Goal: Use online tool/utility: Use online tool/utility

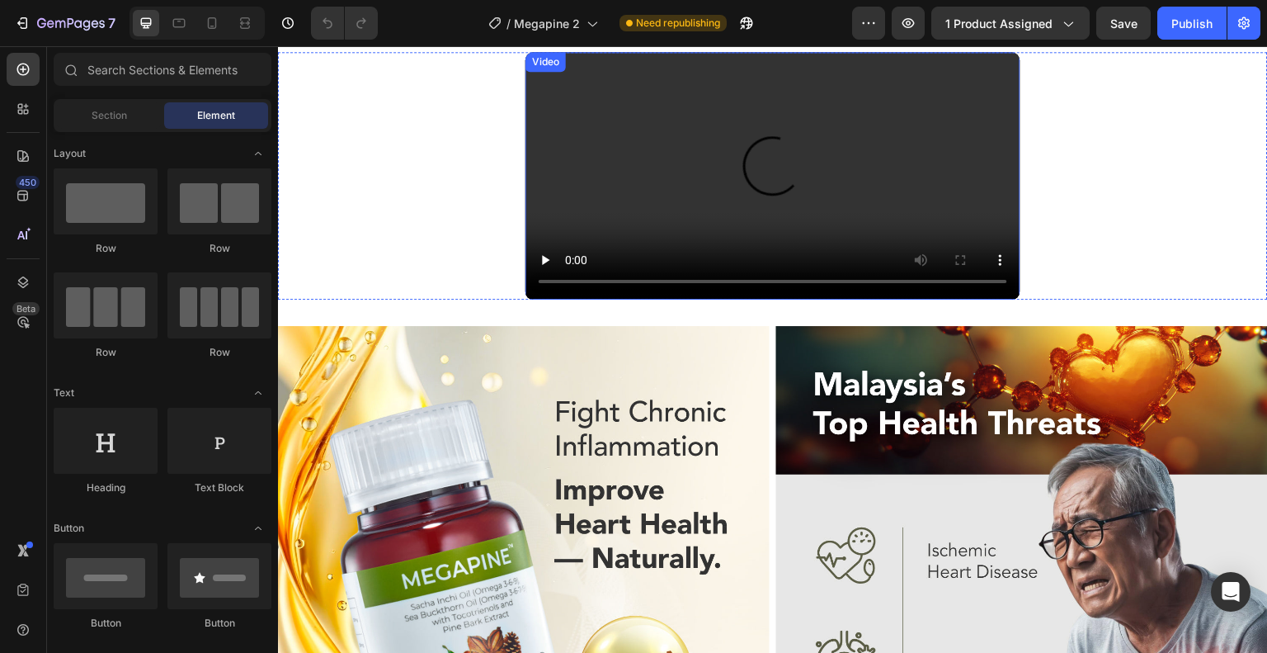
scroll to position [1374, 0]
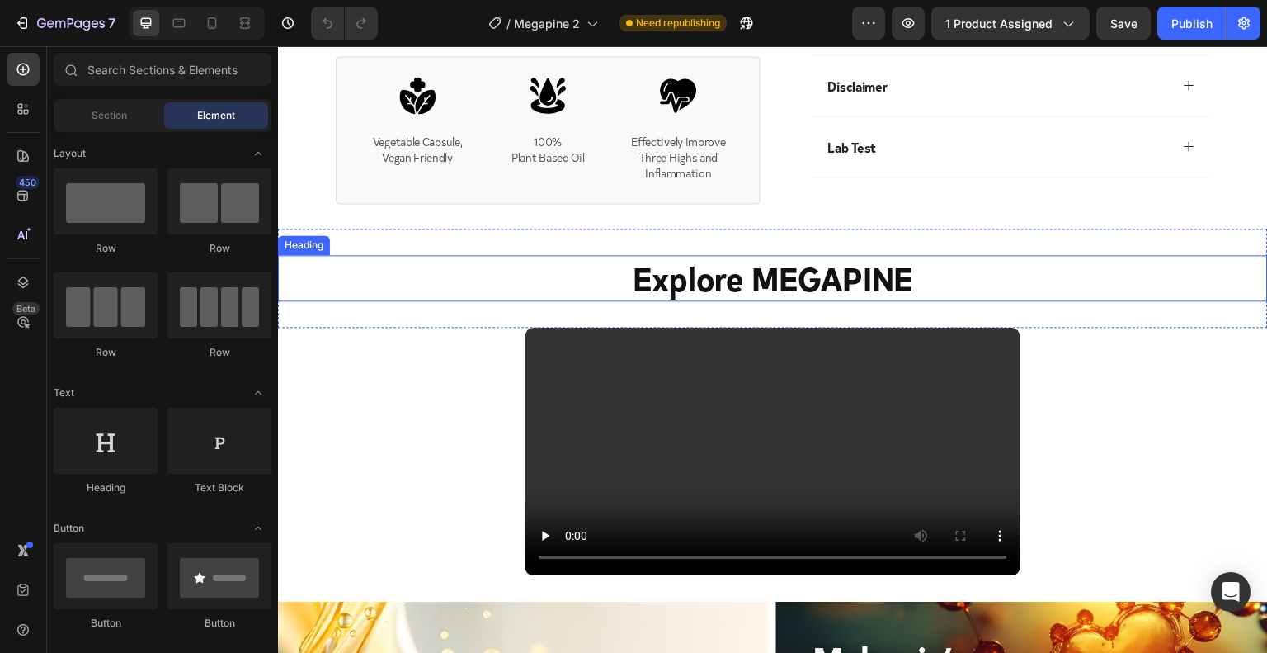
click at [748, 300] on strong "Explore MEGAPINE" at bounding box center [773, 277] width 280 height 45
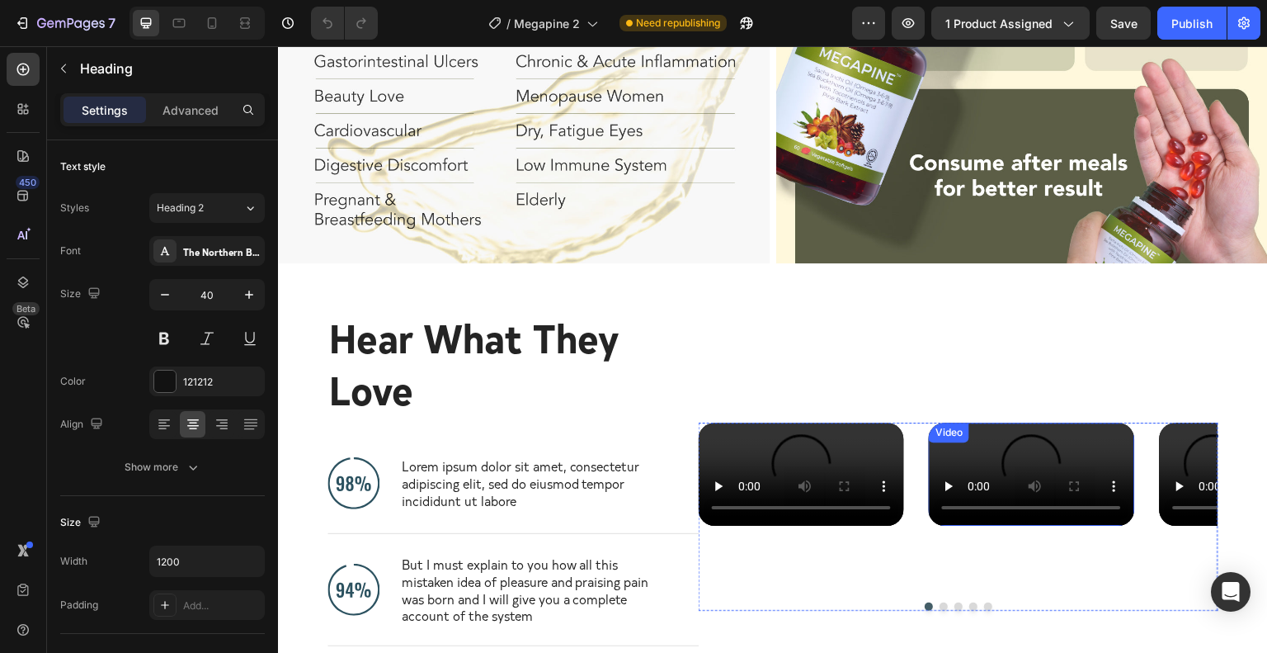
scroll to position [4675, 0]
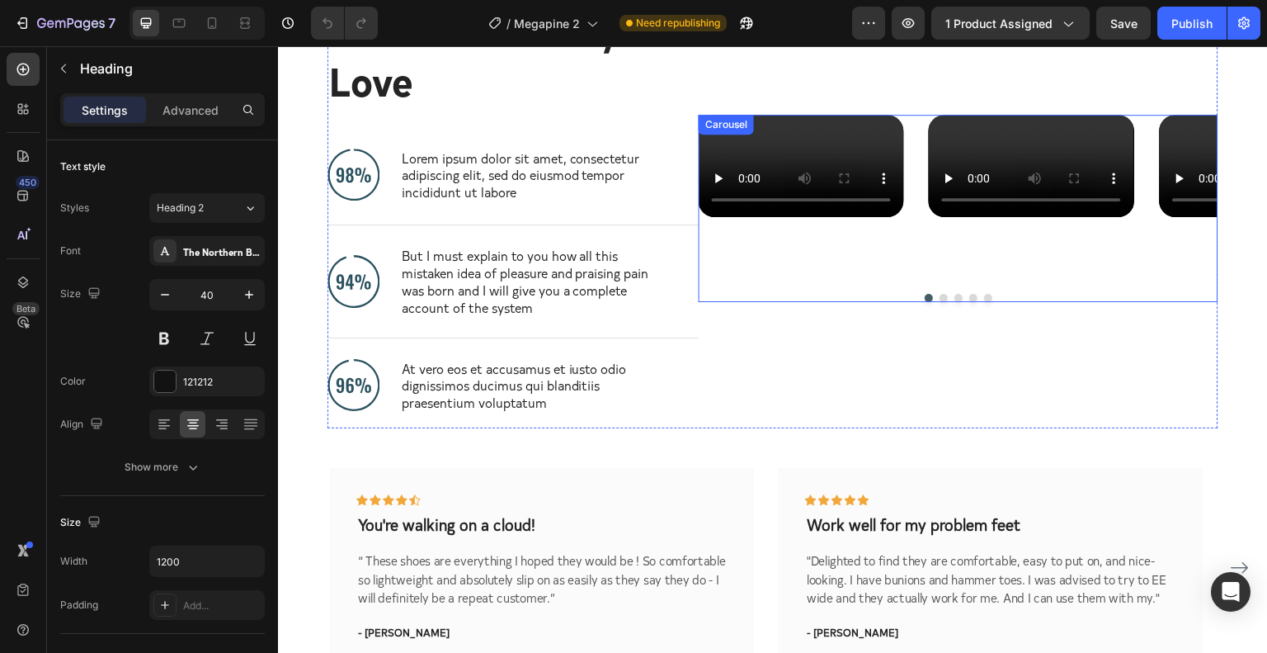
click at [940, 302] on button "Dot" at bounding box center [944, 298] width 8 height 8
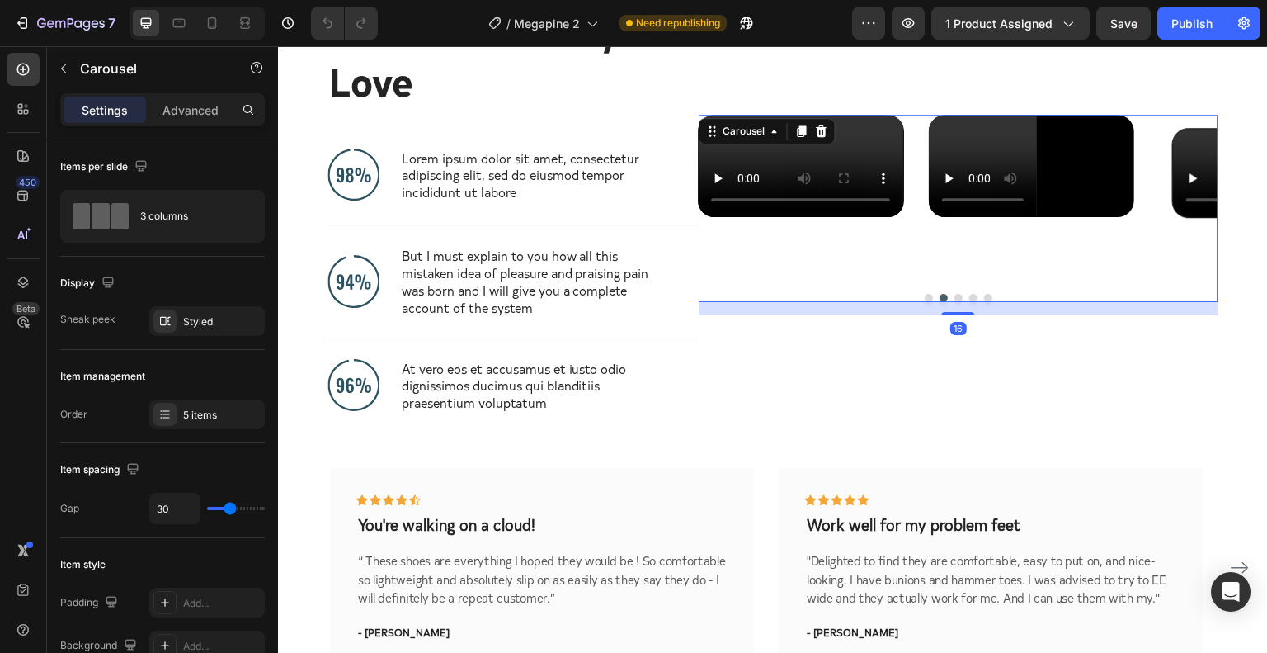
click at [955, 302] on button "Dot" at bounding box center [959, 298] width 8 height 8
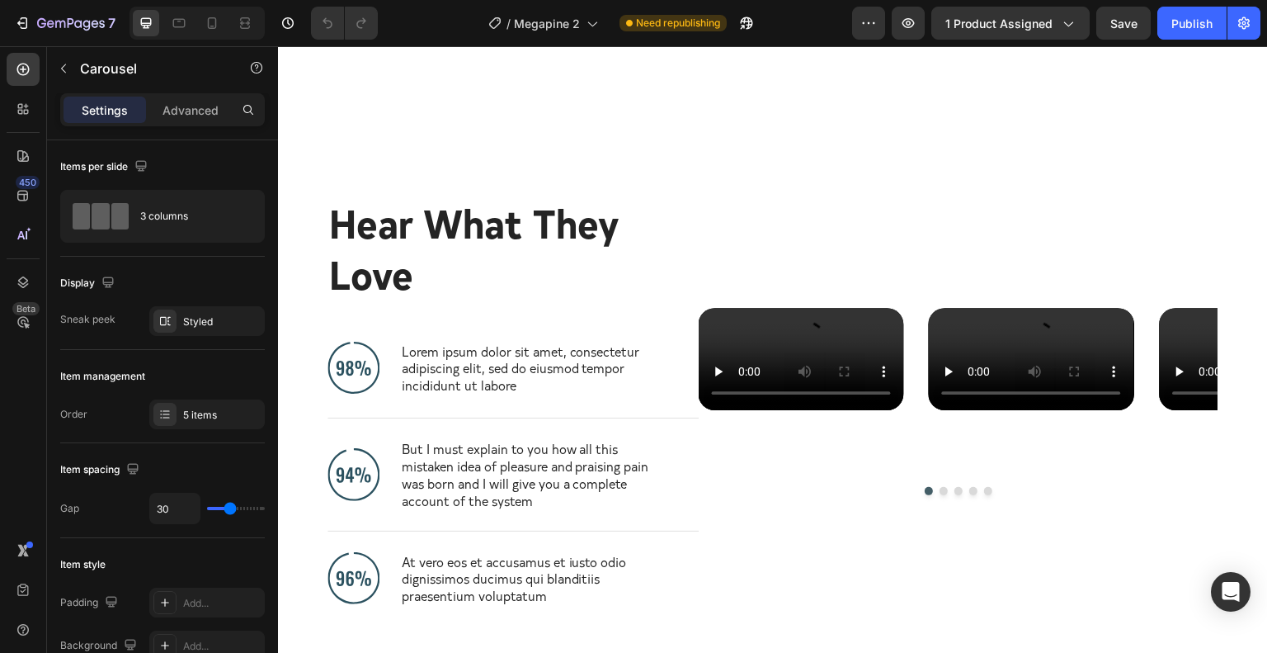
scroll to position [4710, 0]
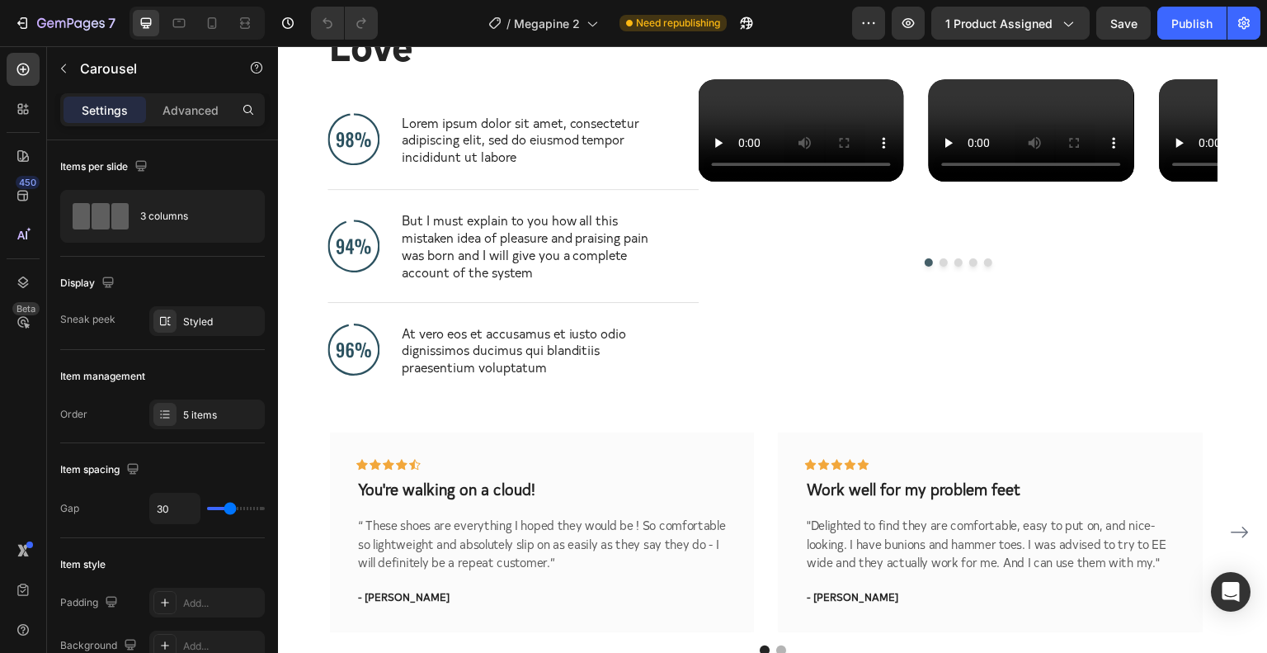
click at [955, 266] on button "Dot" at bounding box center [959, 262] width 8 height 8
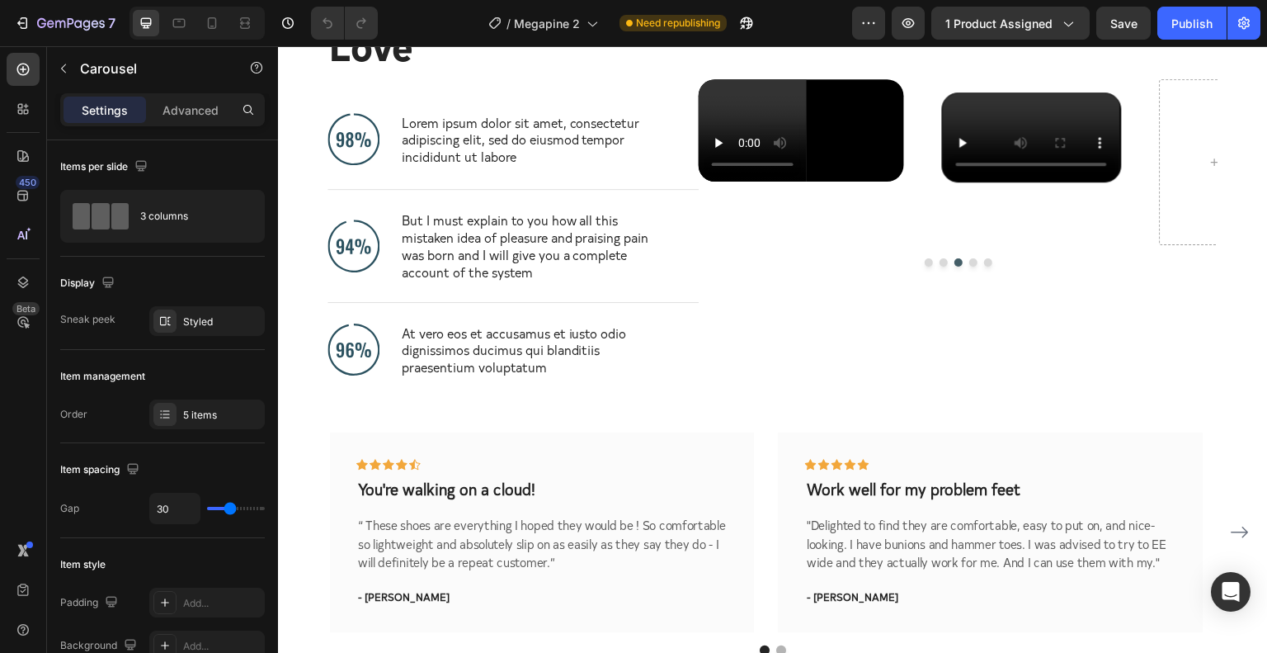
click at [969, 266] on button "Dot" at bounding box center [973, 262] width 8 height 8
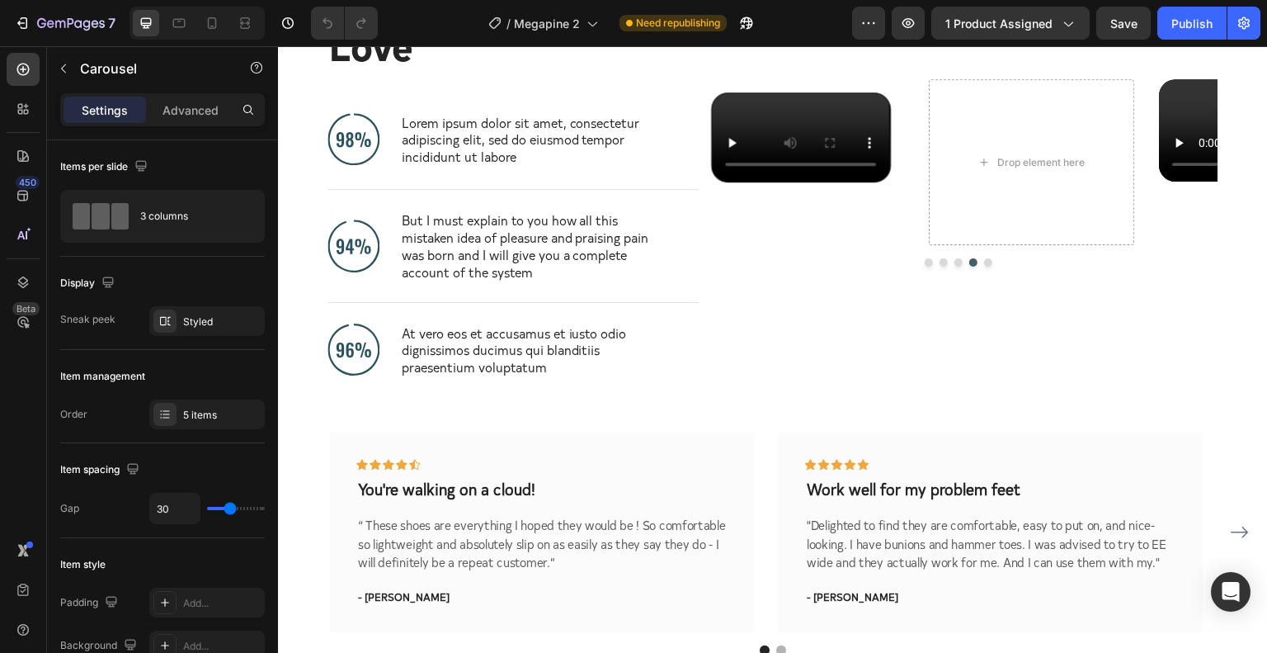
click at [940, 266] on button "Dot" at bounding box center [944, 262] width 8 height 8
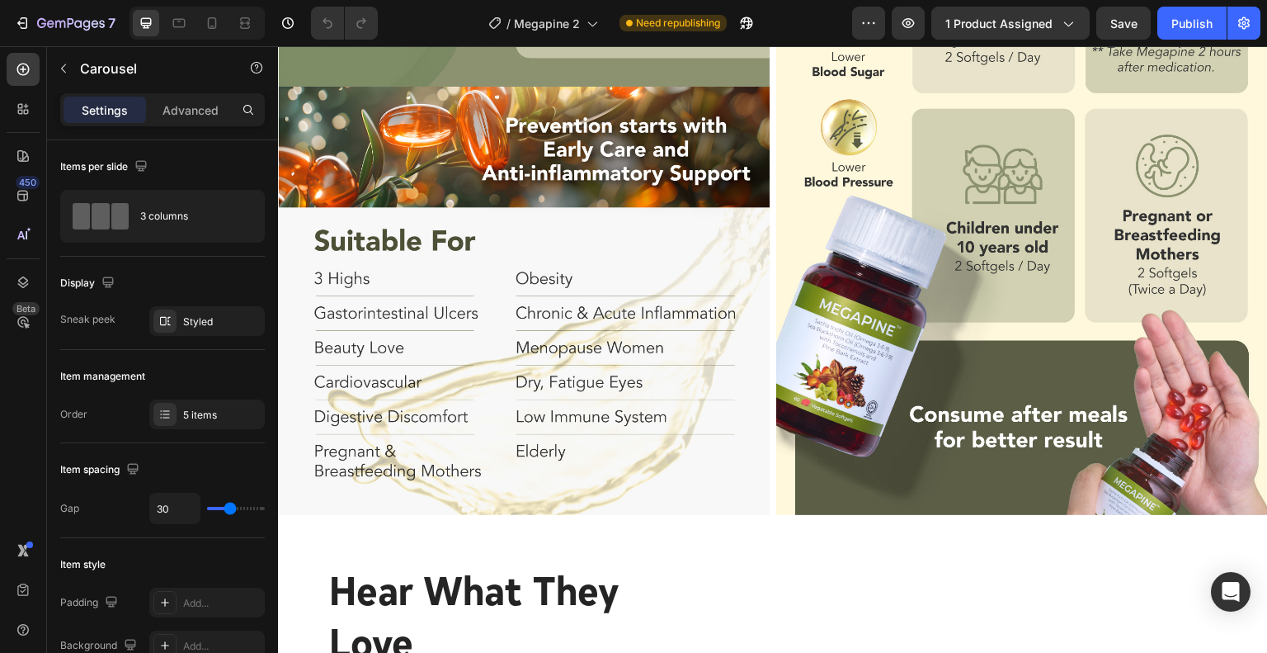
scroll to position [4699, 0]
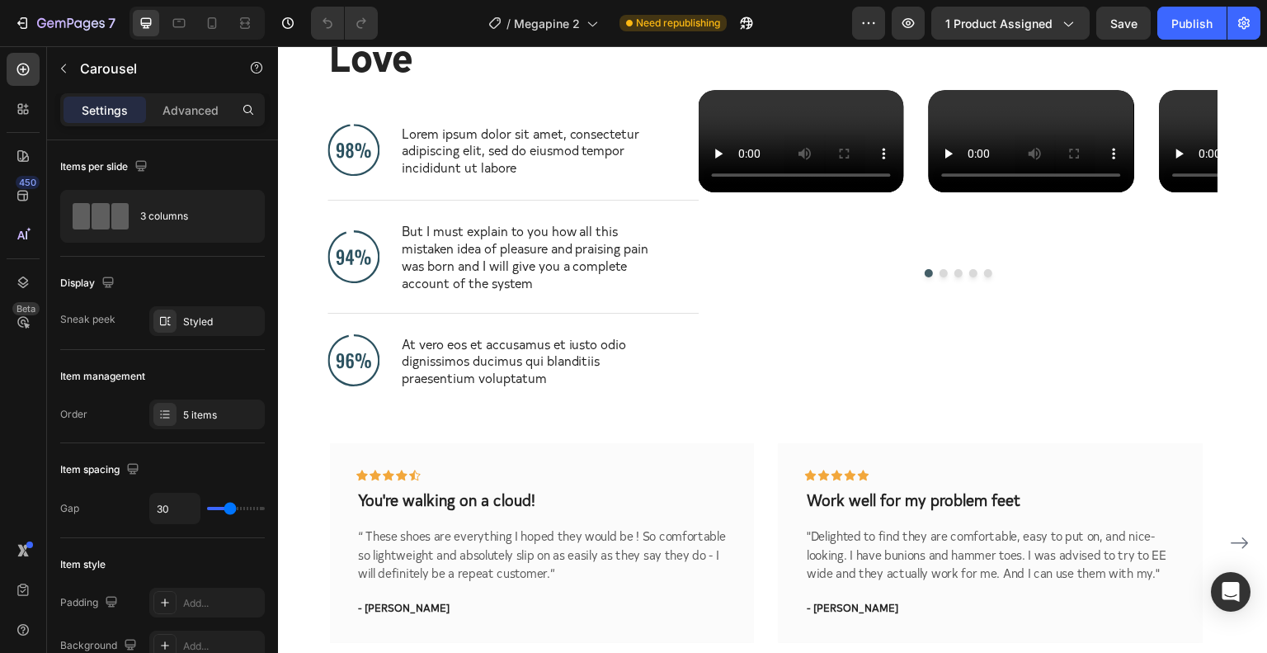
click at [969, 277] on button "Dot" at bounding box center [973, 273] width 8 height 8
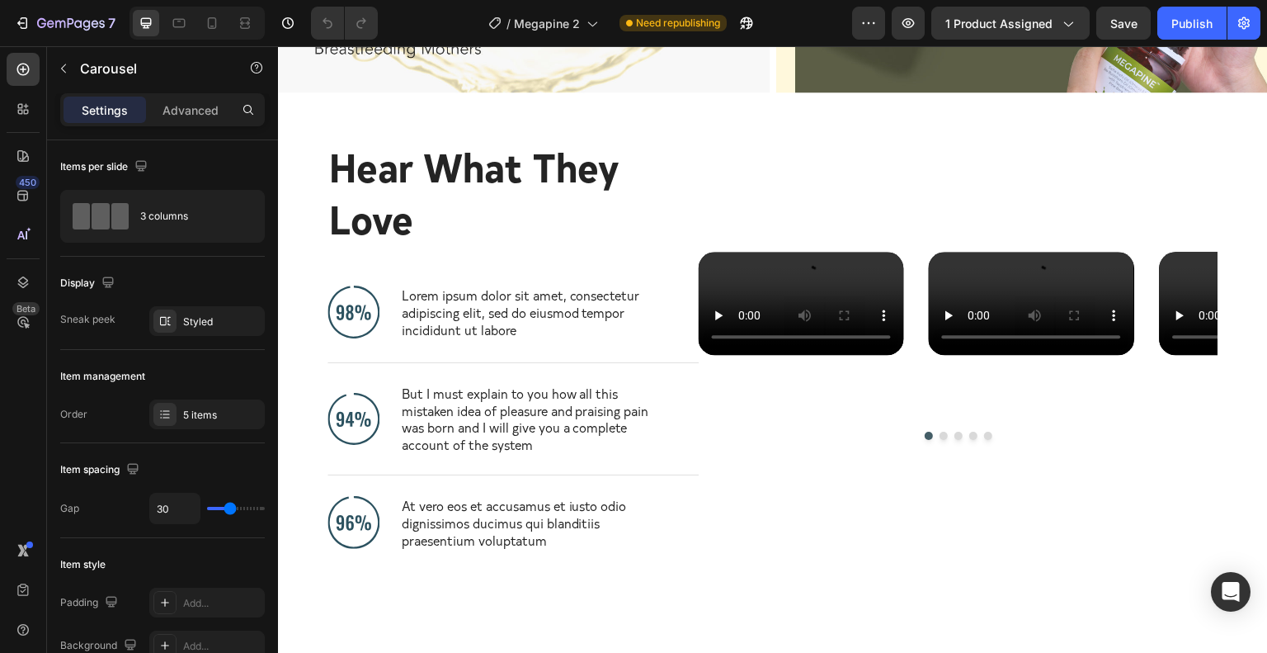
scroll to position [4338, 0]
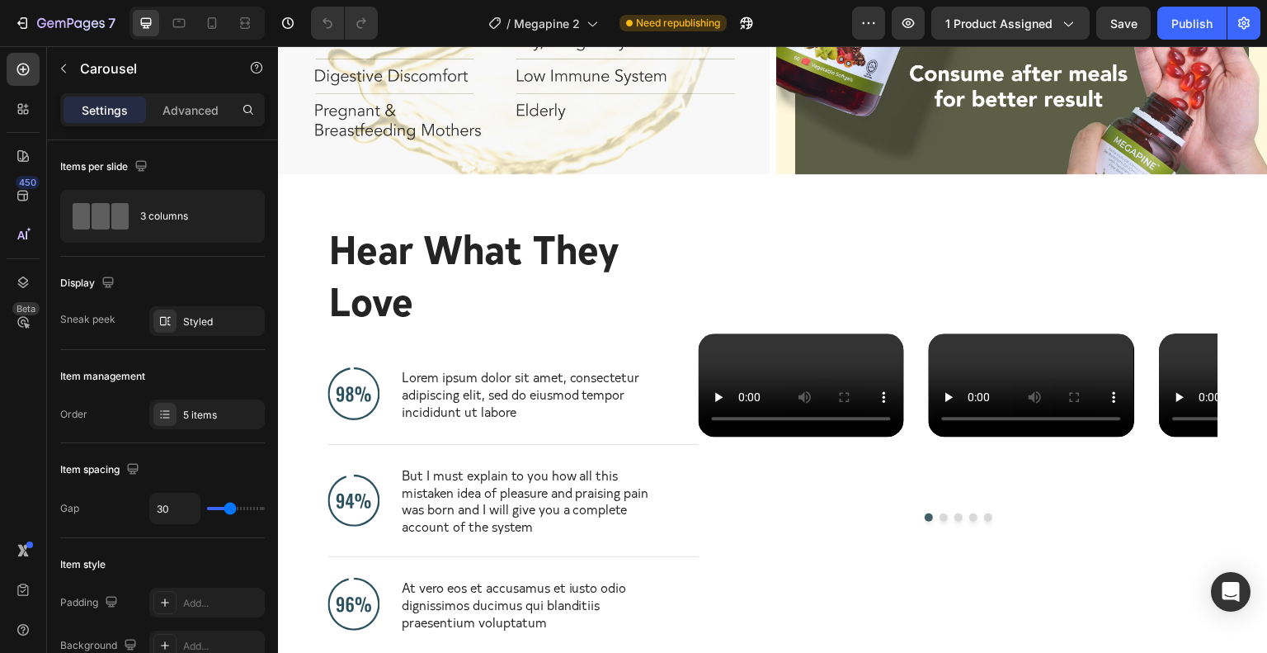
click at [940, 521] on button "Dot" at bounding box center [944, 517] width 8 height 8
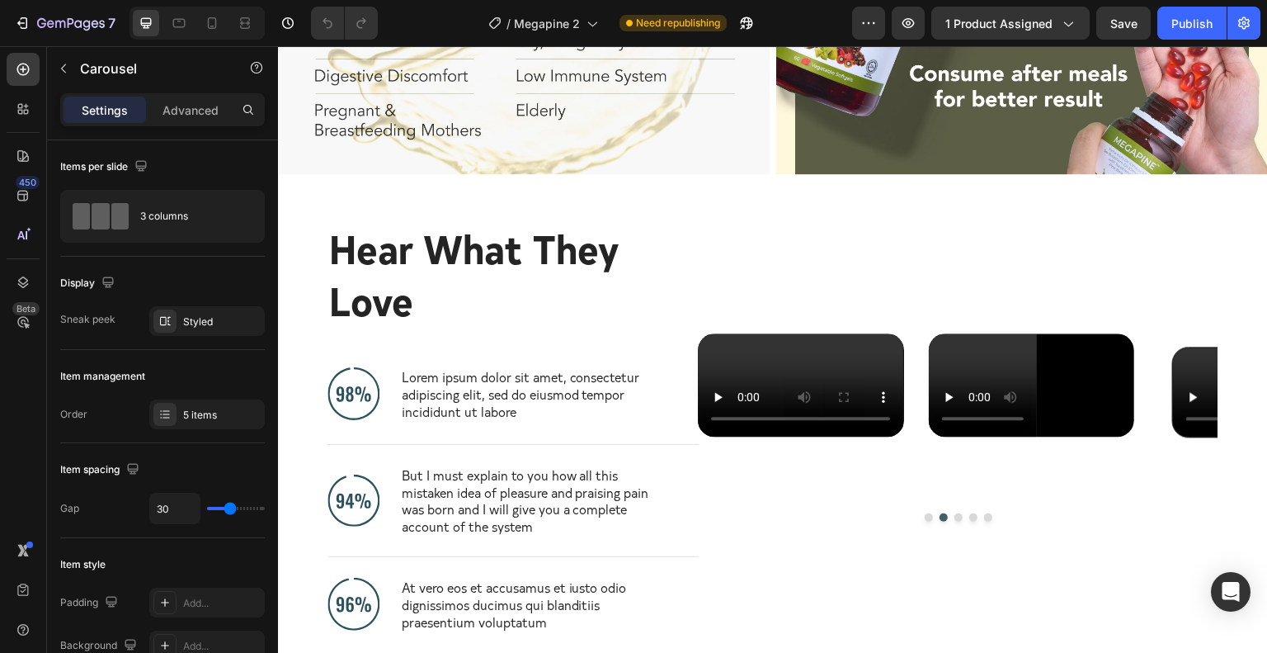
click at [955, 521] on button "Dot" at bounding box center [959, 517] width 8 height 8
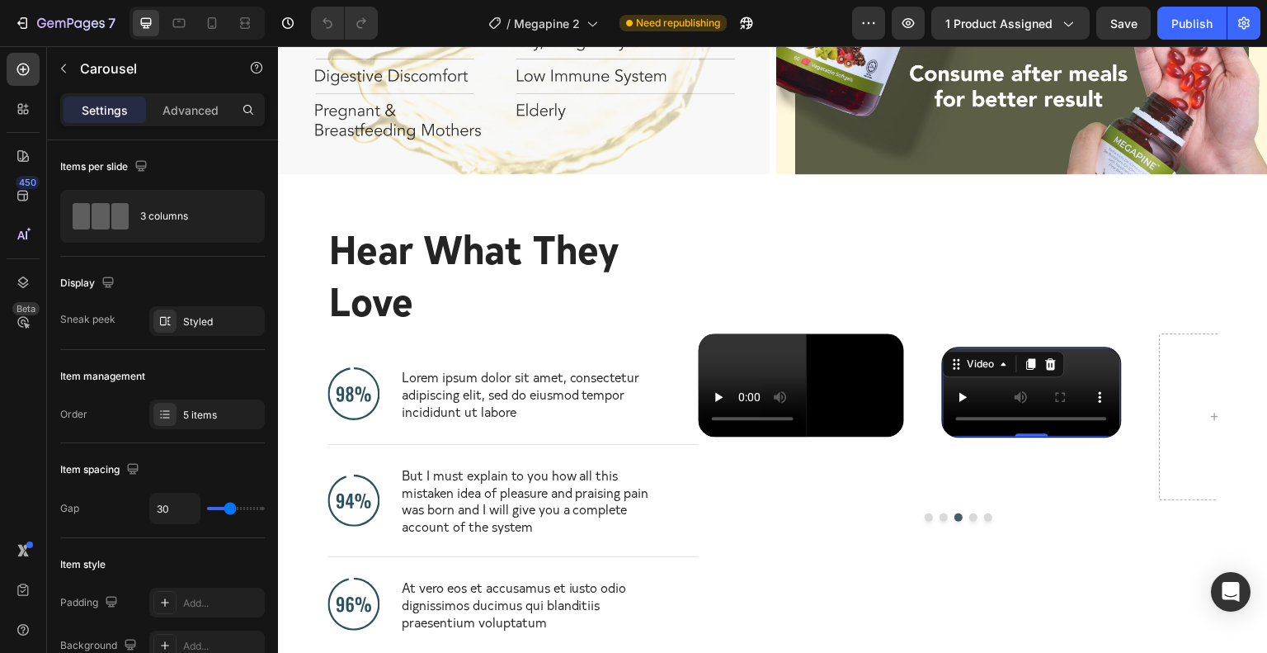
click at [1039, 347] on video at bounding box center [1031, 391] width 177 height 89
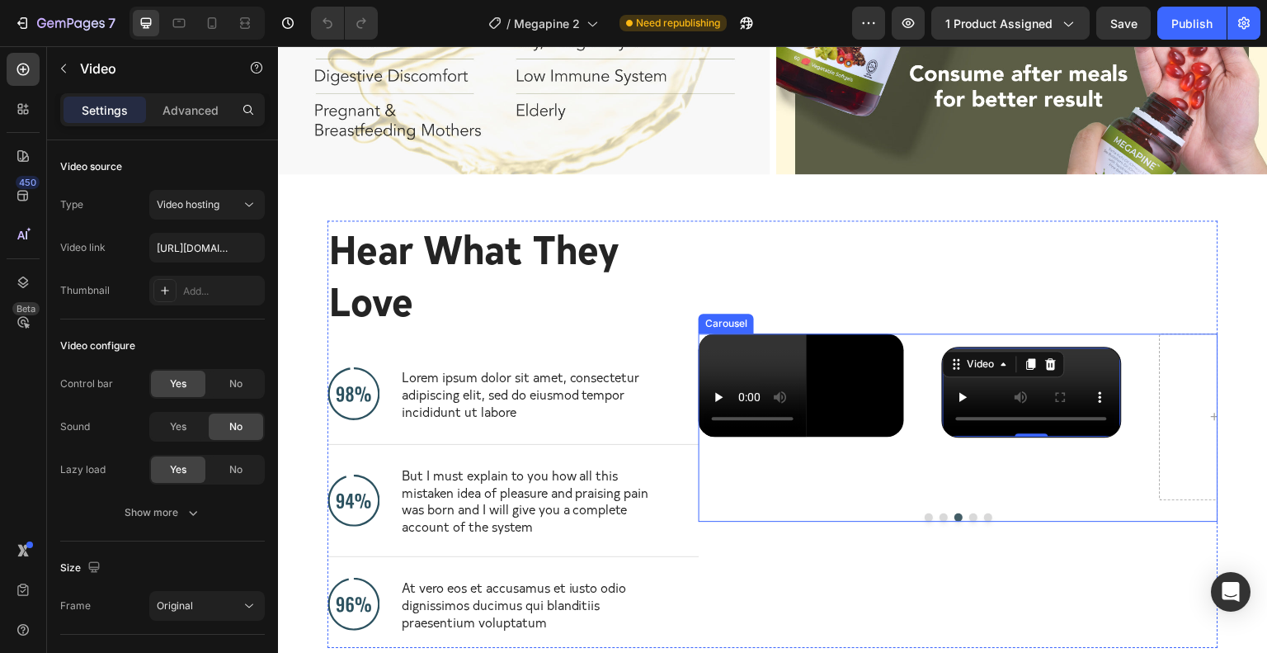
click at [940, 521] on button "Dot" at bounding box center [944, 517] width 8 height 8
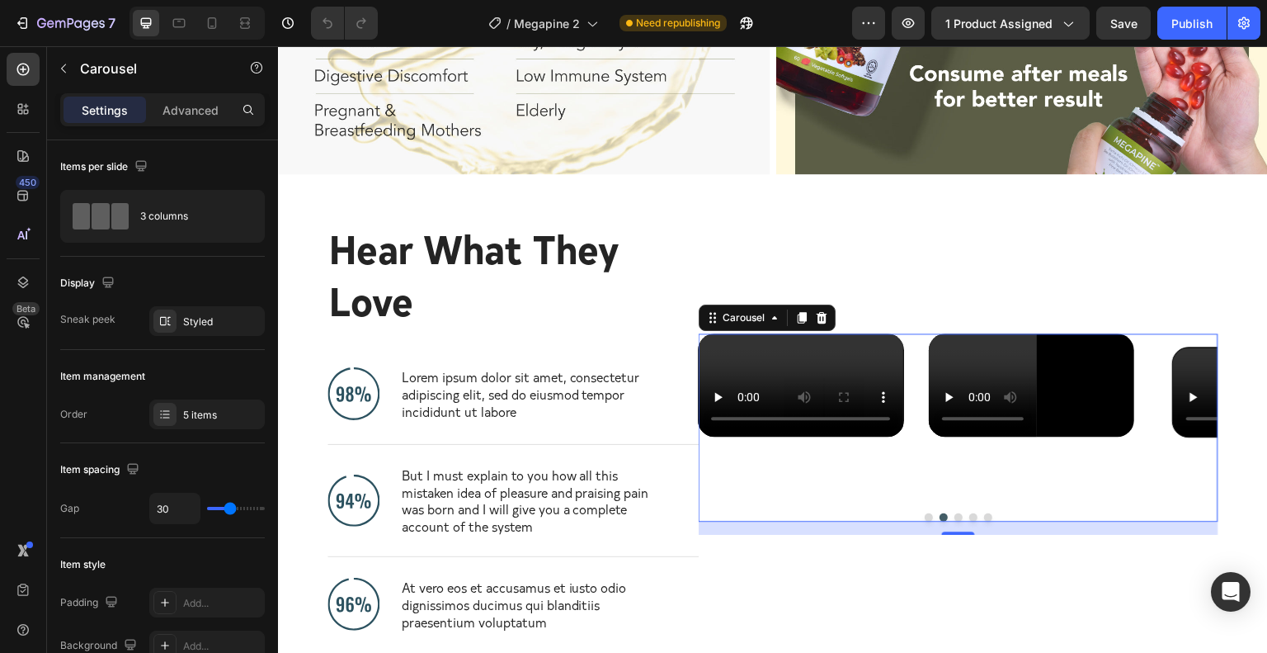
click at [955, 521] on button "Dot" at bounding box center [959, 517] width 8 height 8
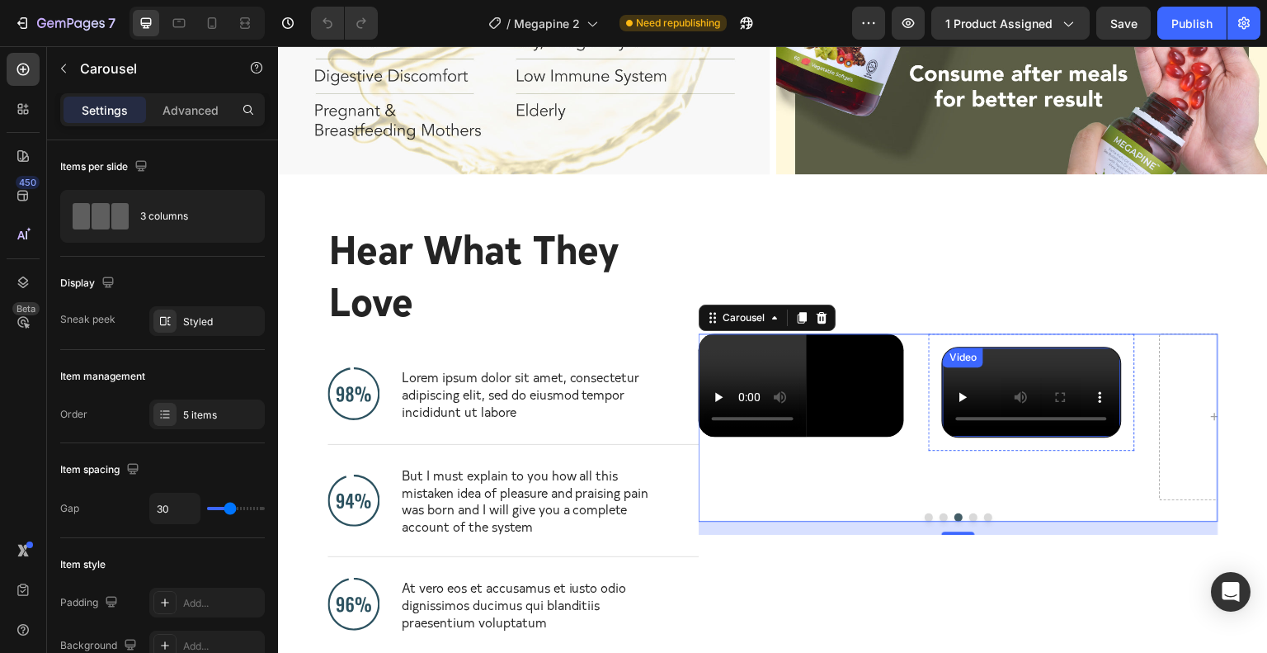
click at [989, 347] on div "Video" at bounding box center [1031, 392] width 179 height 91
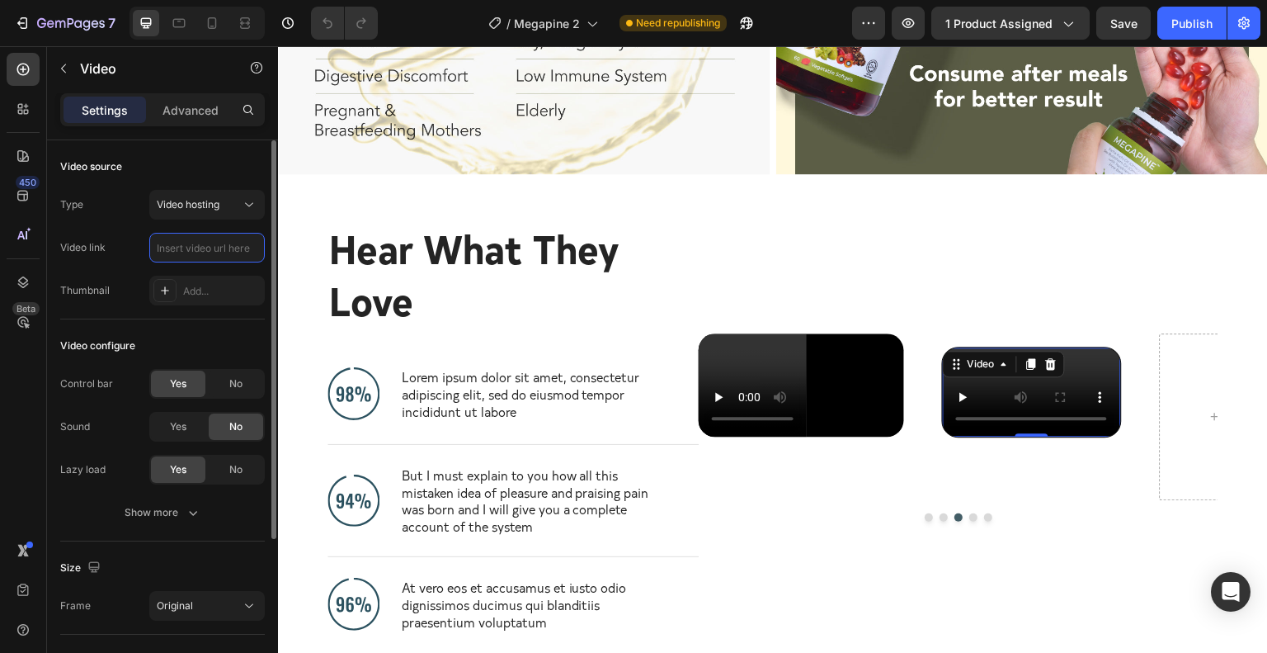
scroll to position [0, 0]
click at [204, 250] on input "text" at bounding box center [207, 248] width 116 height 30
type input "[URL][DOMAIN_NAME]"
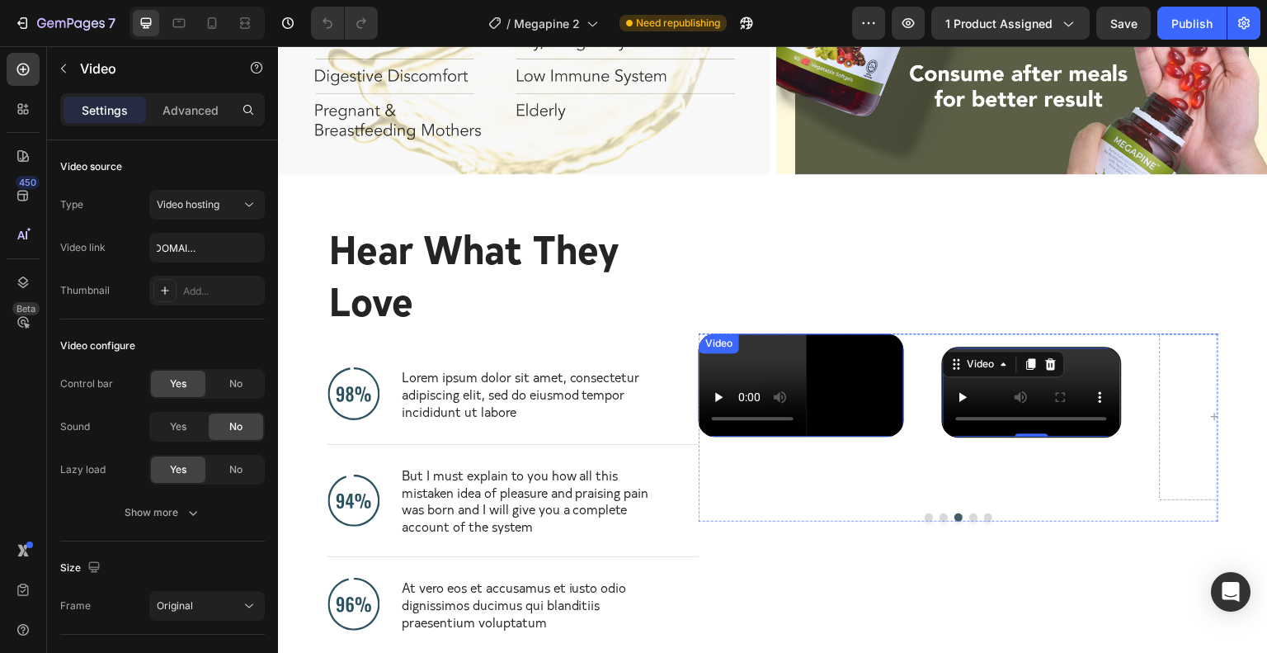
click at [813, 333] on video at bounding box center [801, 384] width 205 height 103
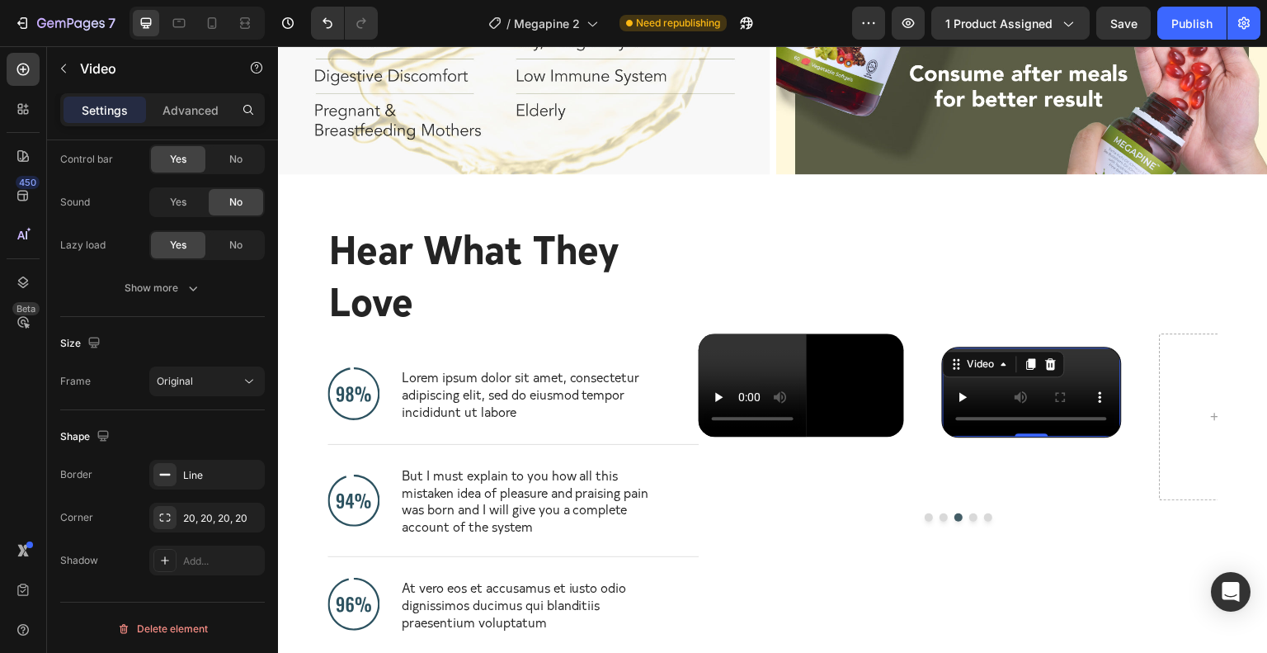
click at [994, 374] on video at bounding box center [1031, 391] width 177 height 89
click at [860, 380] on video at bounding box center [801, 384] width 205 height 103
click at [997, 373] on video at bounding box center [1031, 391] width 177 height 89
click at [167, 483] on div at bounding box center [164, 474] width 23 height 23
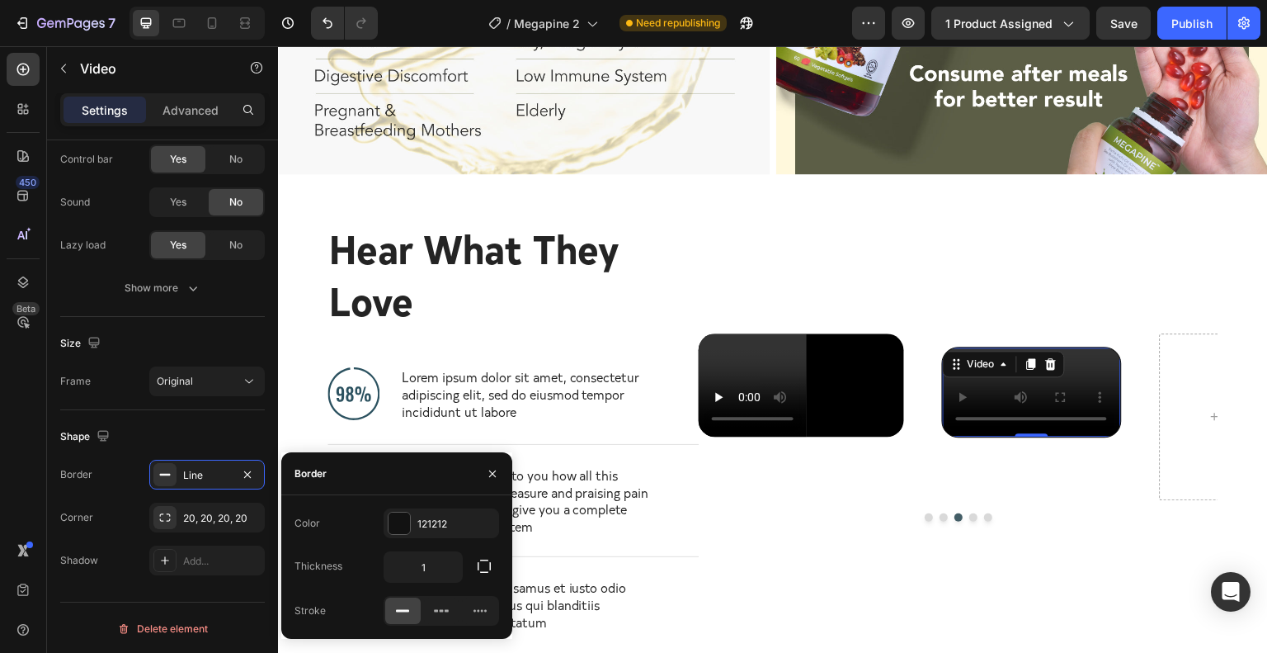
click at [397, 610] on rect at bounding box center [402, 611] width 13 height 2
click at [244, 468] on icon "button" at bounding box center [247, 474] width 13 height 13
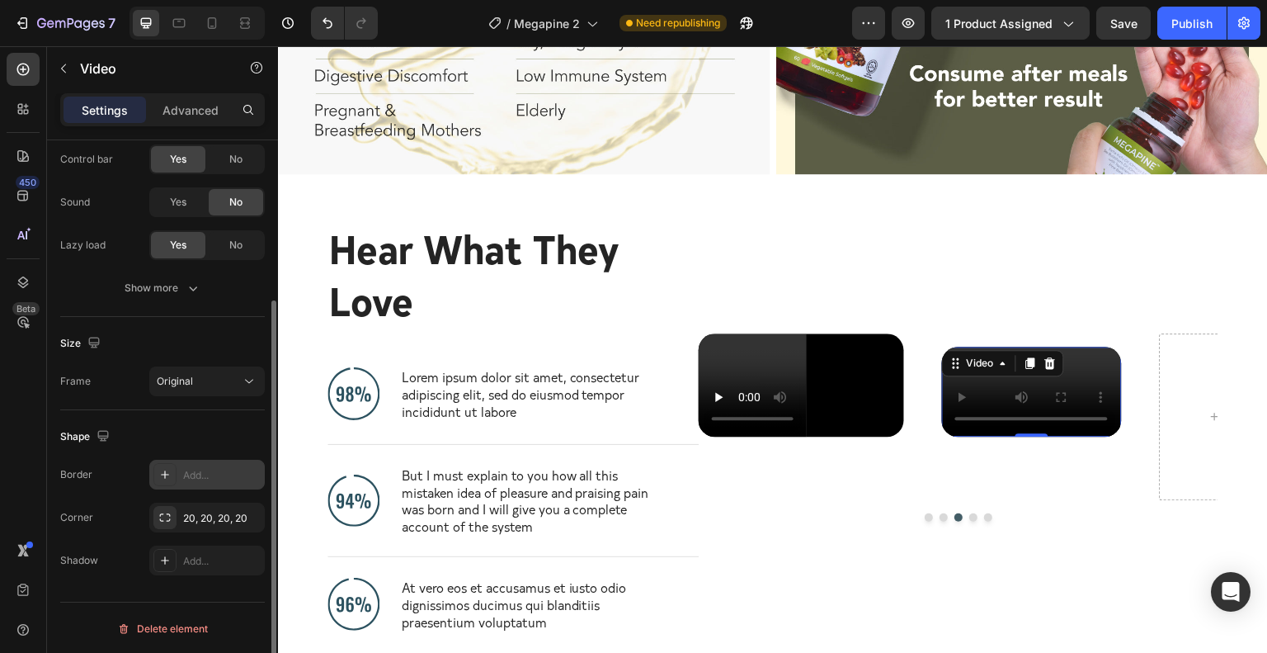
click at [188, 428] on div "Shape" at bounding box center [162, 436] width 205 height 26
click at [185, 384] on span "Original" at bounding box center [175, 381] width 36 height 12
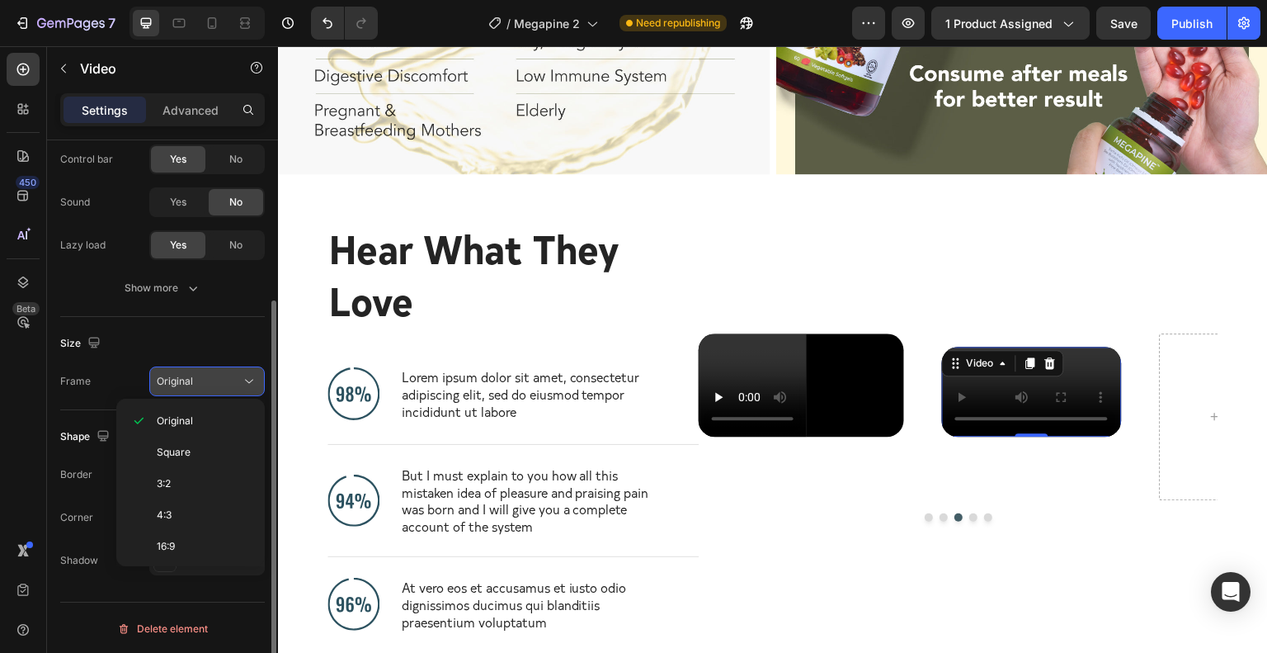
click at [185, 384] on span "Original" at bounding box center [175, 381] width 36 height 12
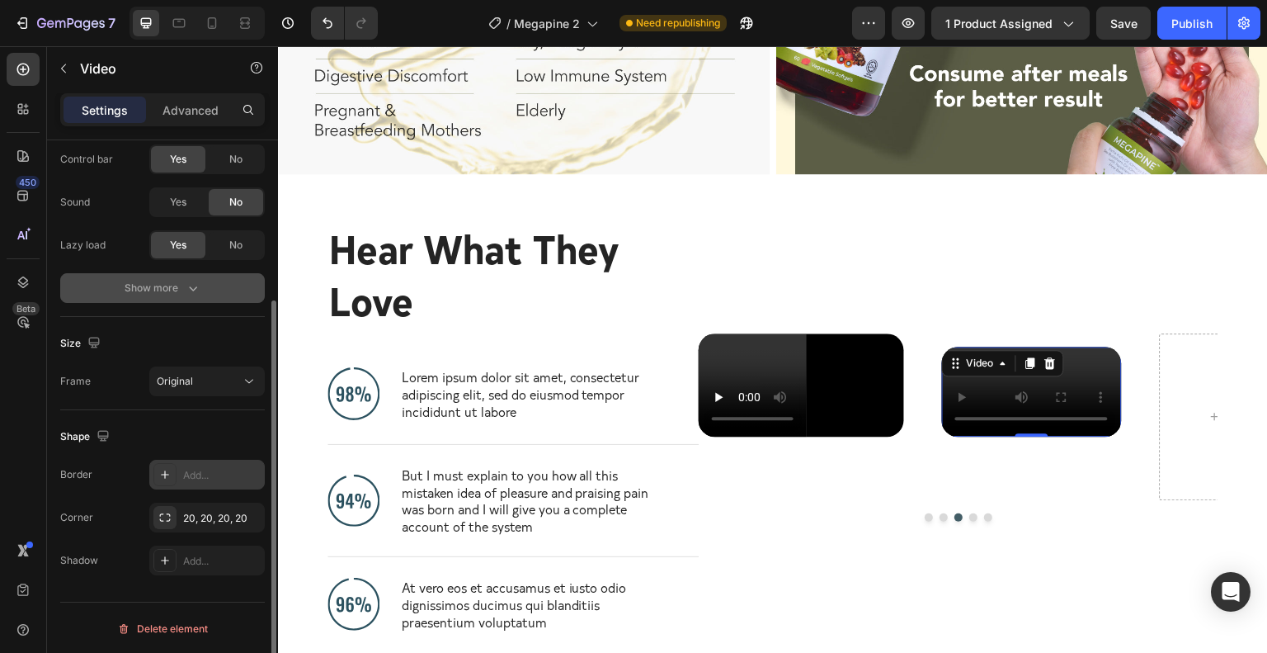
click at [158, 287] on div "Show more" at bounding box center [163, 288] width 77 height 17
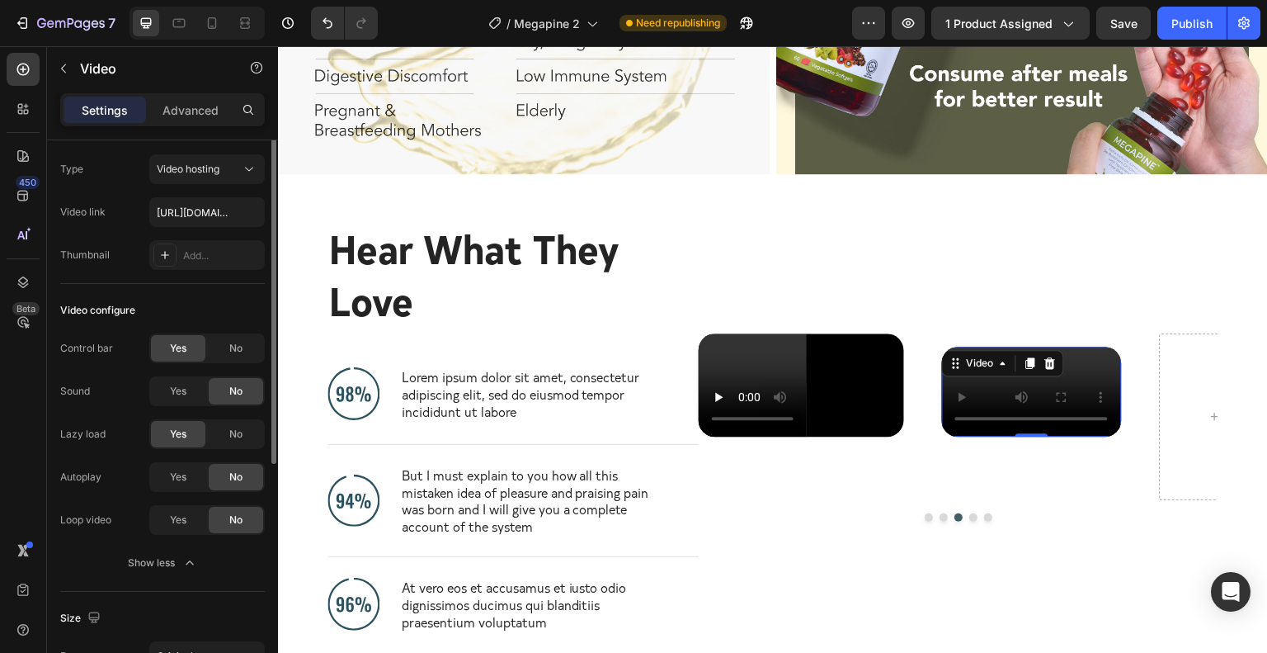
scroll to position [0, 0]
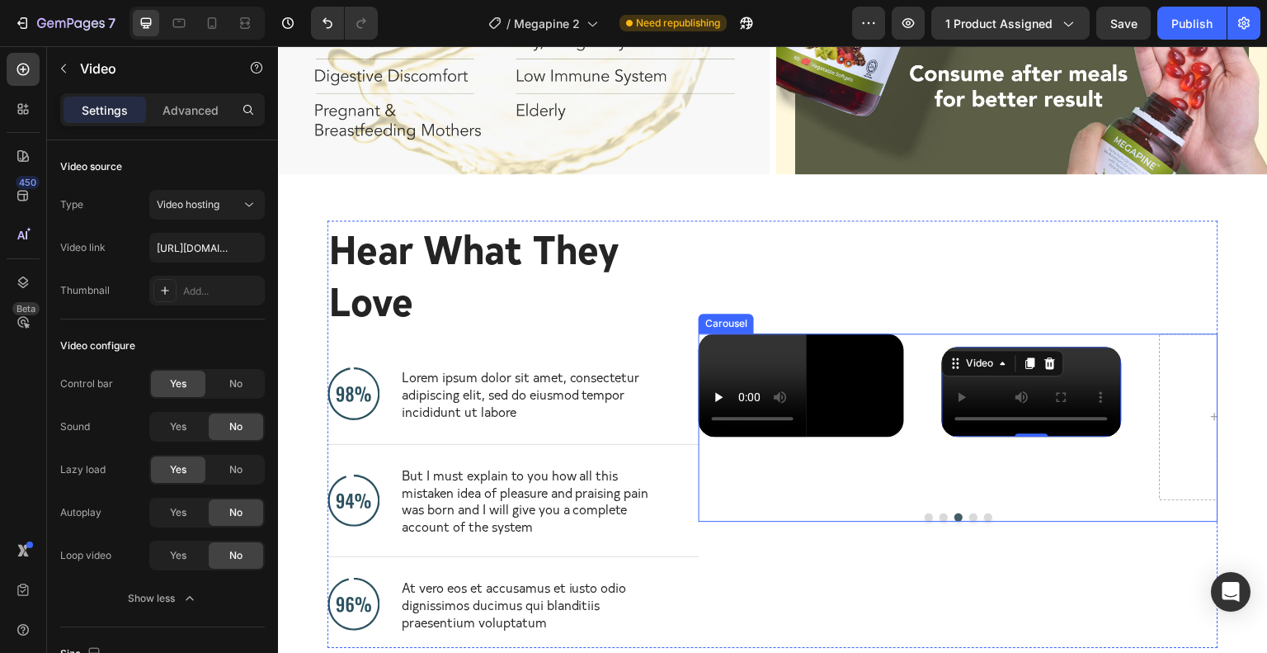
click at [969, 521] on button "Dot" at bounding box center [973, 517] width 8 height 8
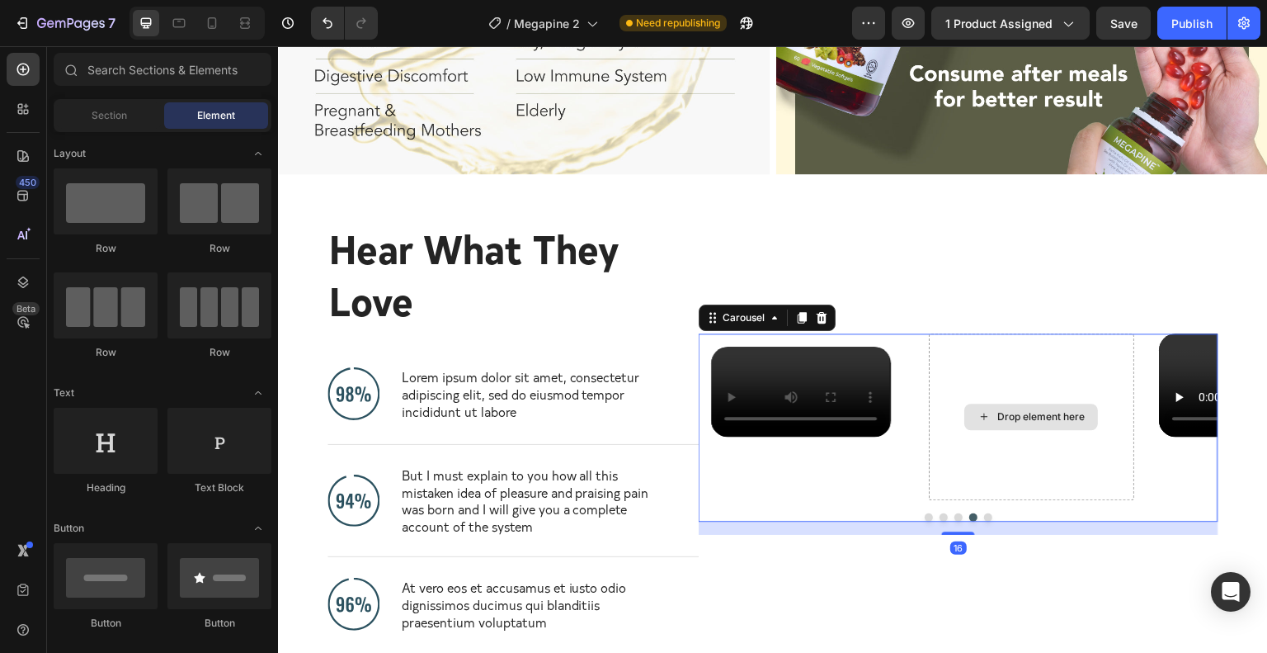
click at [1032, 410] on div "Drop element here" at bounding box center [1041, 416] width 87 height 13
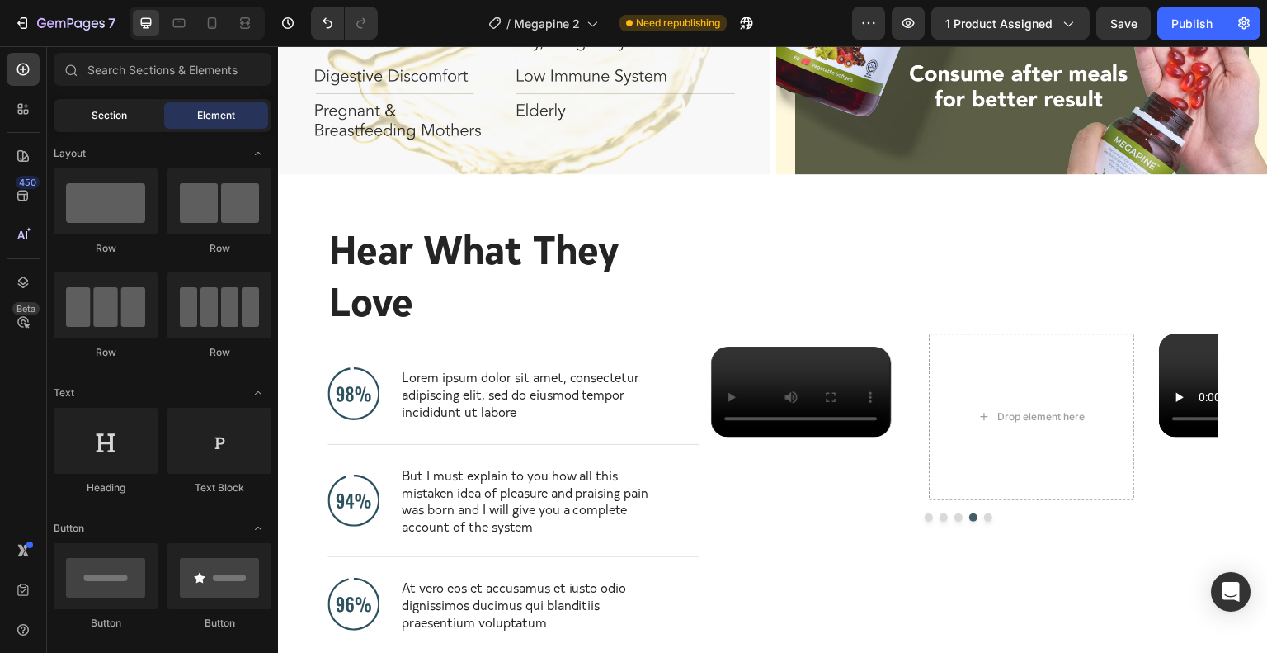
click at [110, 126] on div "Section" at bounding box center [109, 115] width 104 height 26
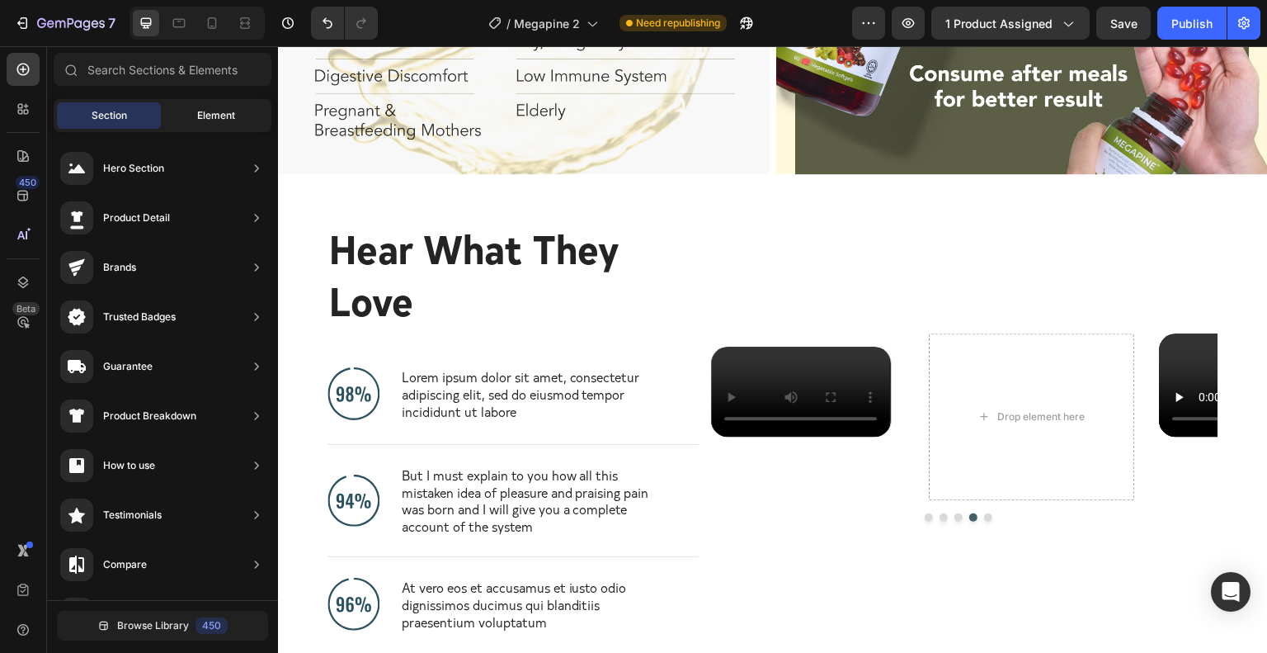
click at [172, 117] on div "Element" at bounding box center [216, 115] width 104 height 26
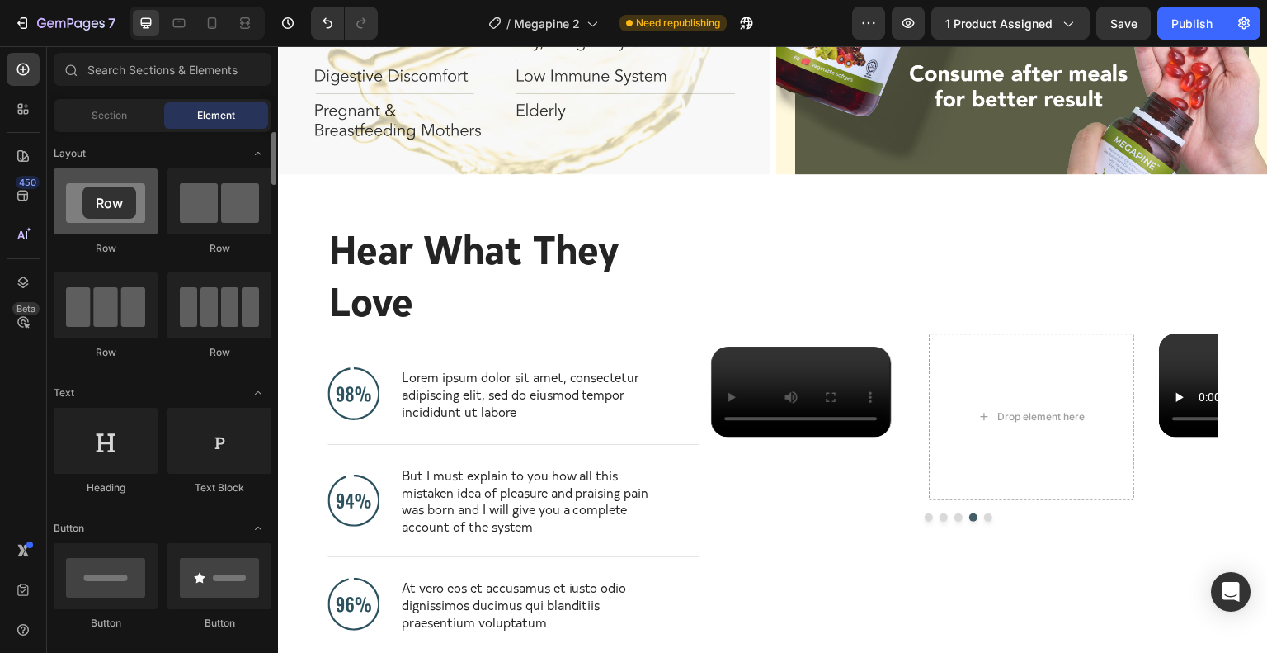
drag, startPoint x: 106, startPoint y: 217, endPoint x: 80, endPoint y: 186, distance: 40.5
click at [80, 186] on div at bounding box center [106, 201] width 104 height 66
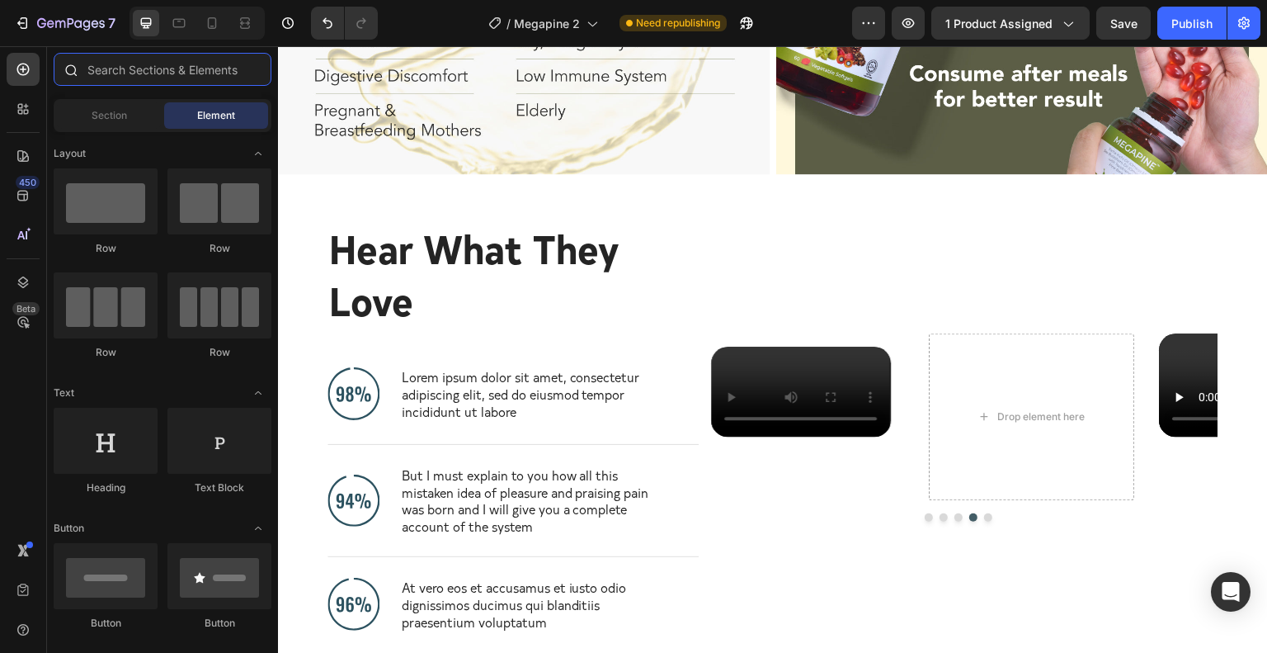
click at [131, 78] on input "text" at bounding box center [163, 69] width 218 height 33
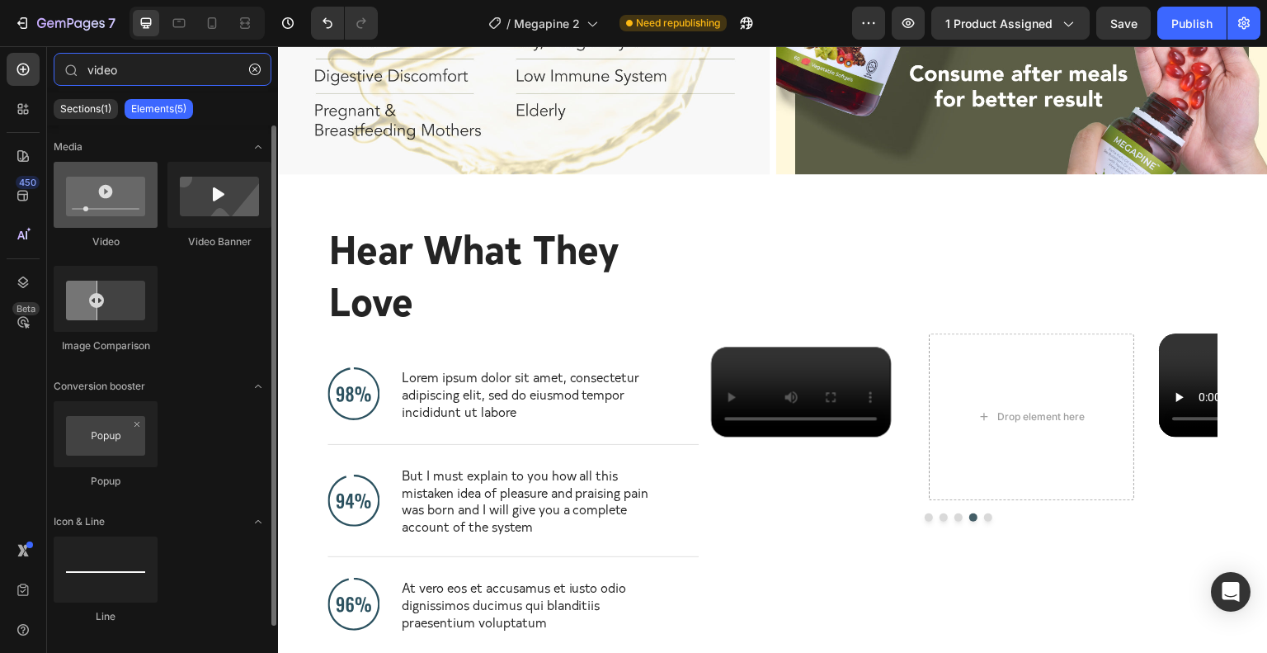
type input "video"
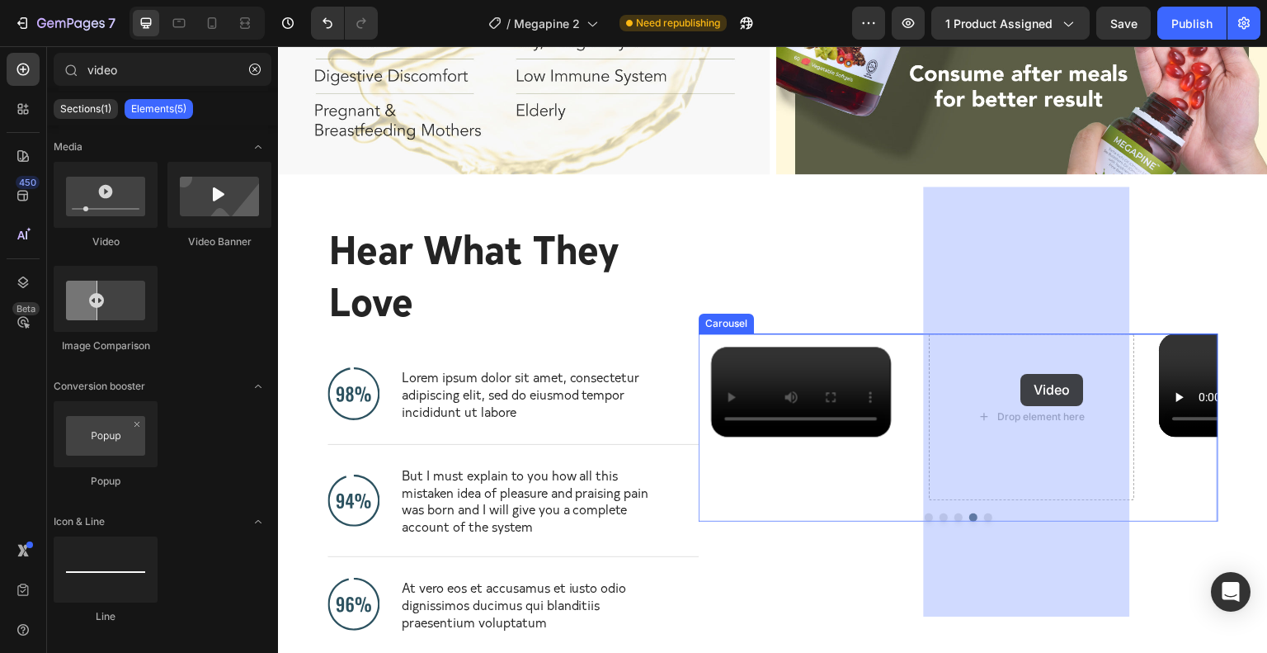
drag, startPoint x: 385, startPoint y: 247, endPoint x: 1019, endPoint y: 373, distance: 646.1
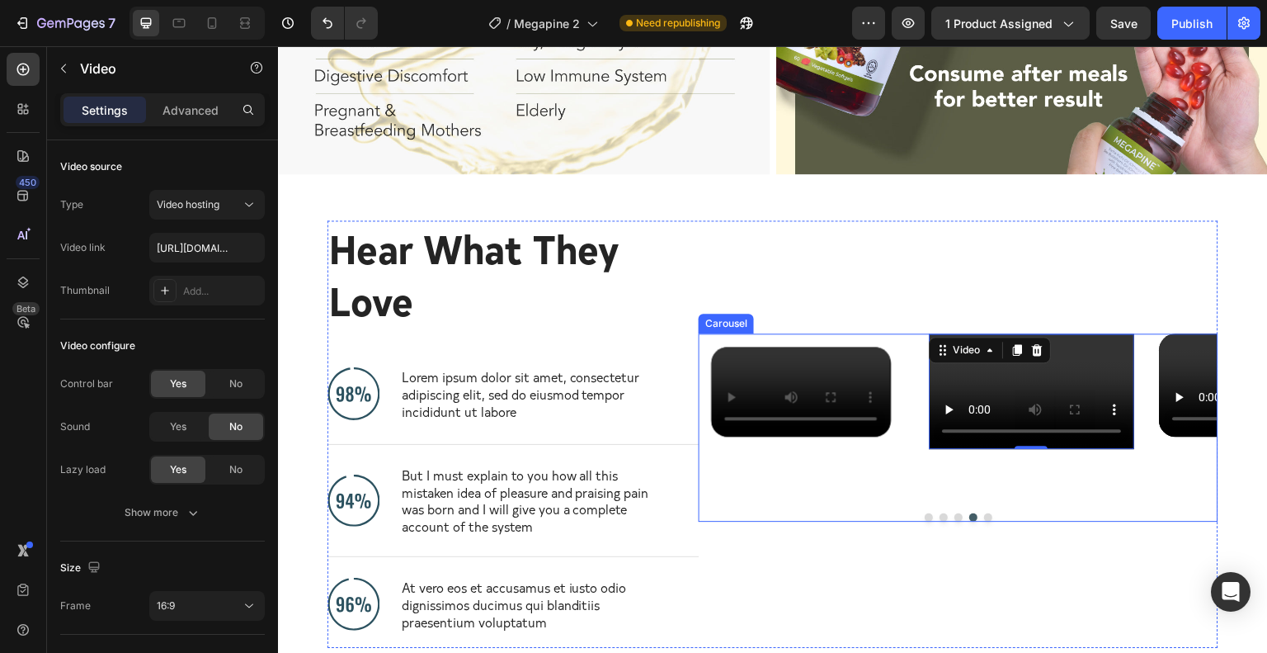
click at [984, 521] on button "Dot" at bounding box center [988, 517] width 8 height 8
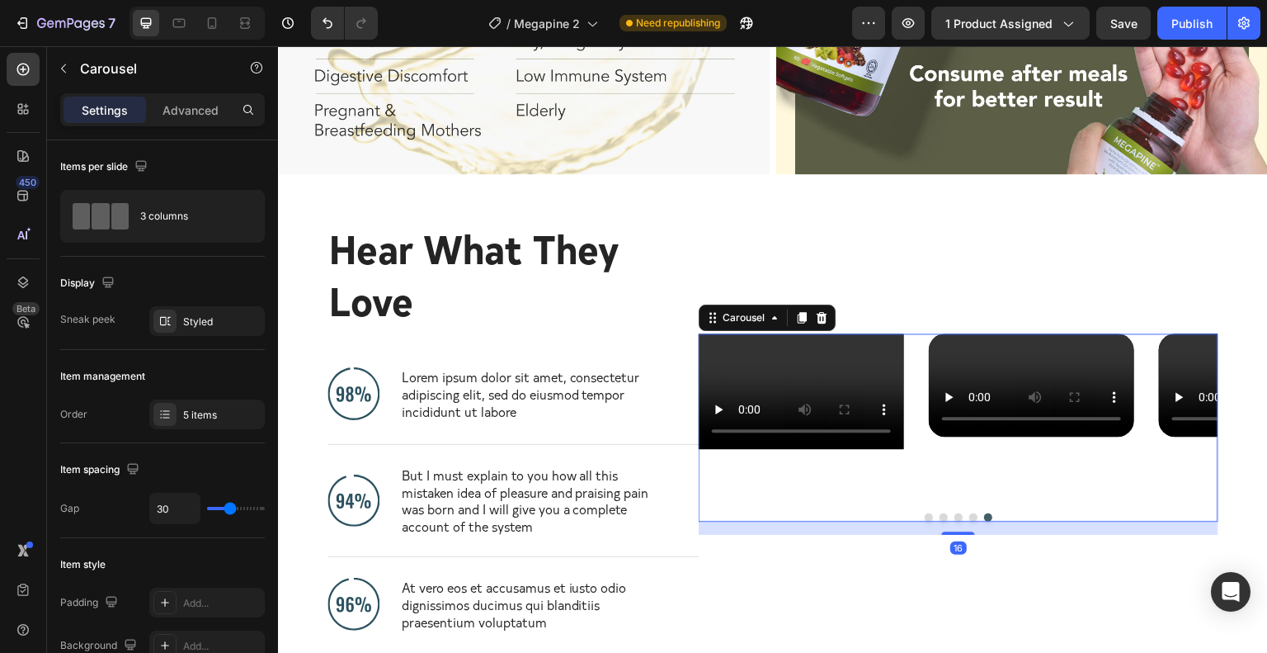
click at [984, 521] on button "Dot" at bounding box center [988, 517] width 8 height 8
click at [955, 521] on div at bounding box center [959, 517] width 520 height 8
click at [961, 521] on div at bounding box center [959, 517] width 520 height 8
click at [969, 521] on button "Dot" at bounding box center [973, 517] width 8 height 8
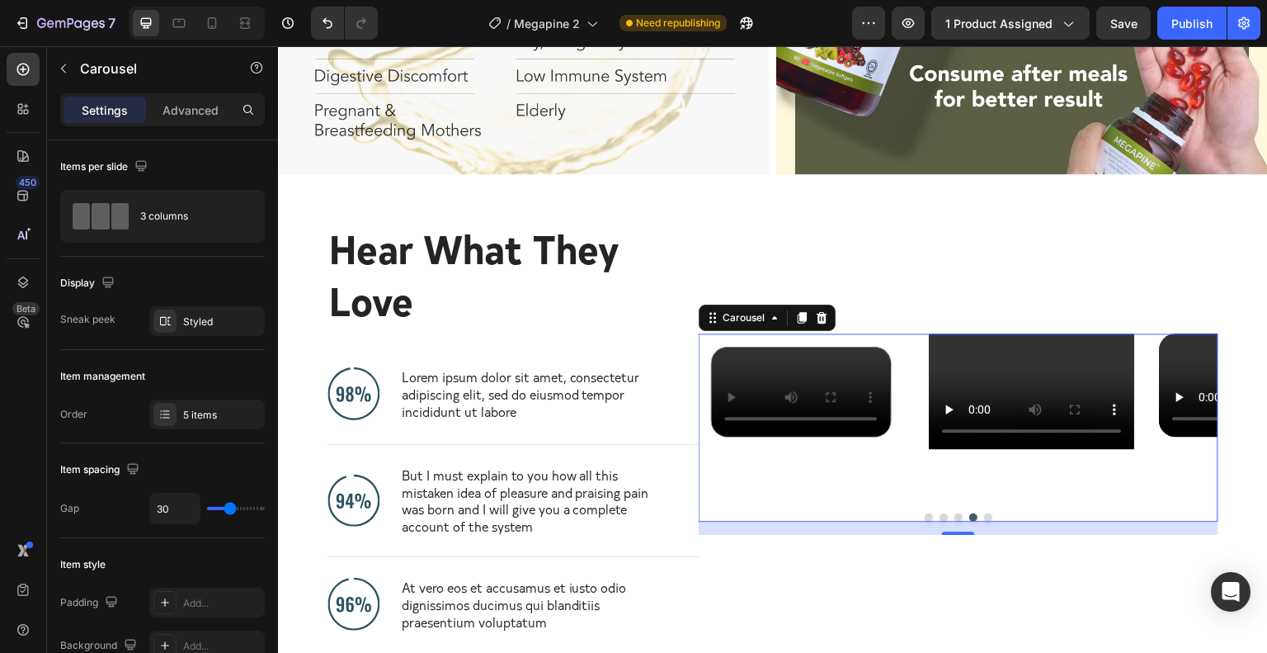
click at [955, 521] on button "Dot" at bounding box center [959, 517] width 8 height 8
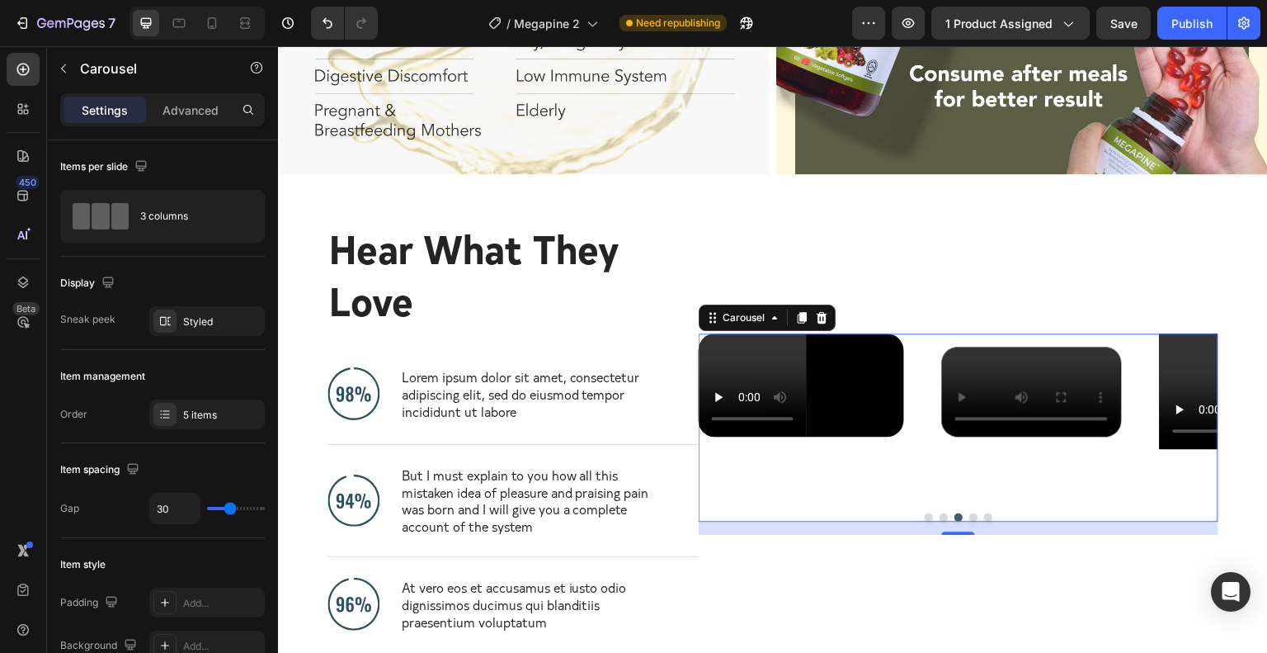
click at [940, 521] on button "Dot" at bounding box center [944, 517] width 8 height 8
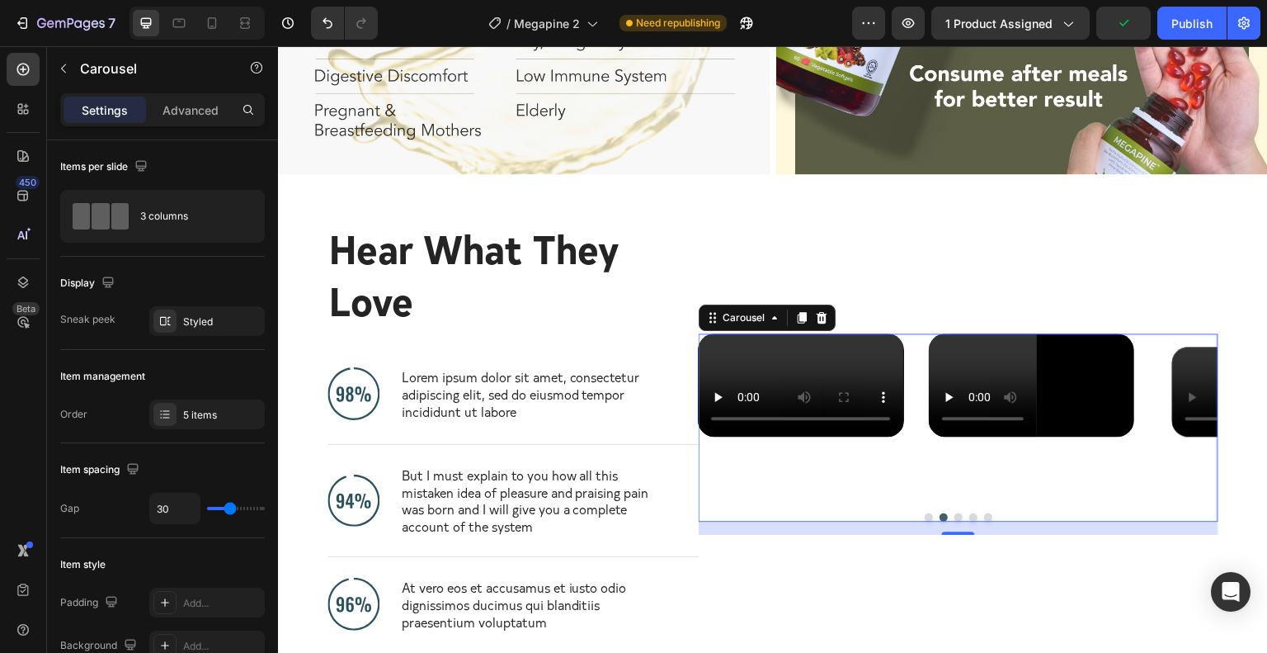
click at [955, 521] on div at bounding box center [959, 517] width 520 height 8
click at [969, 521] on button "Dot" at bounding box center [973, 517] width 8 height 8
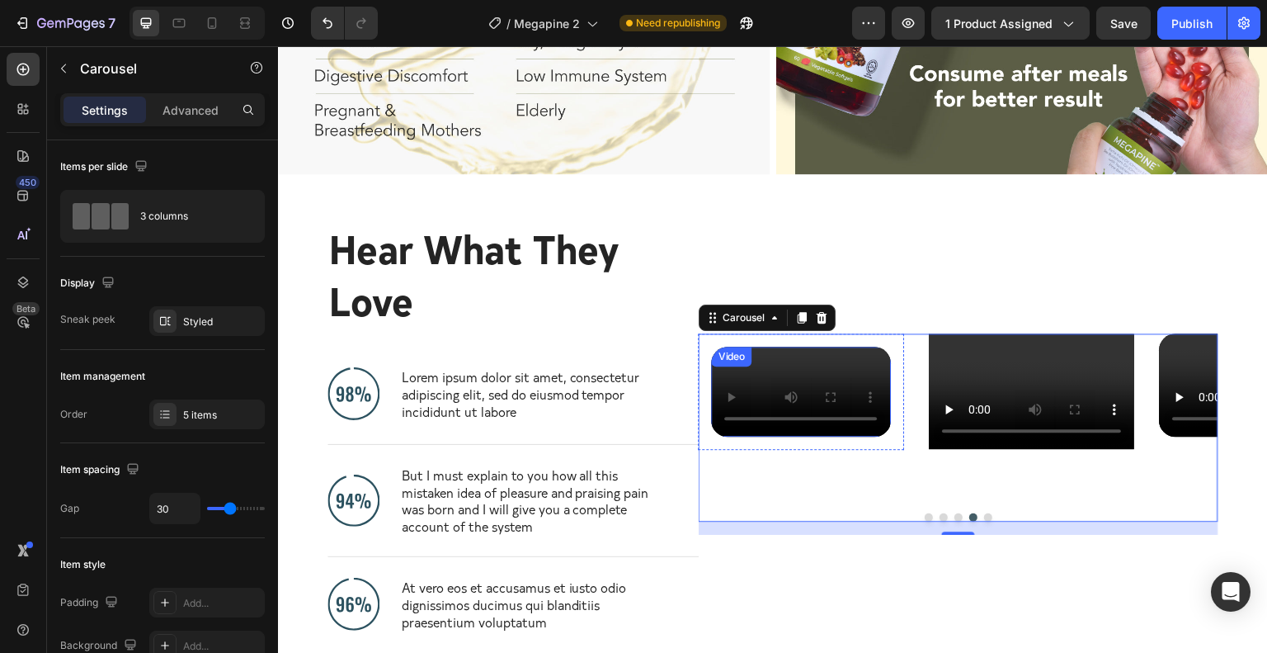
click at [743, 347] on video at bounding box center [801, 392] width 179 height 90
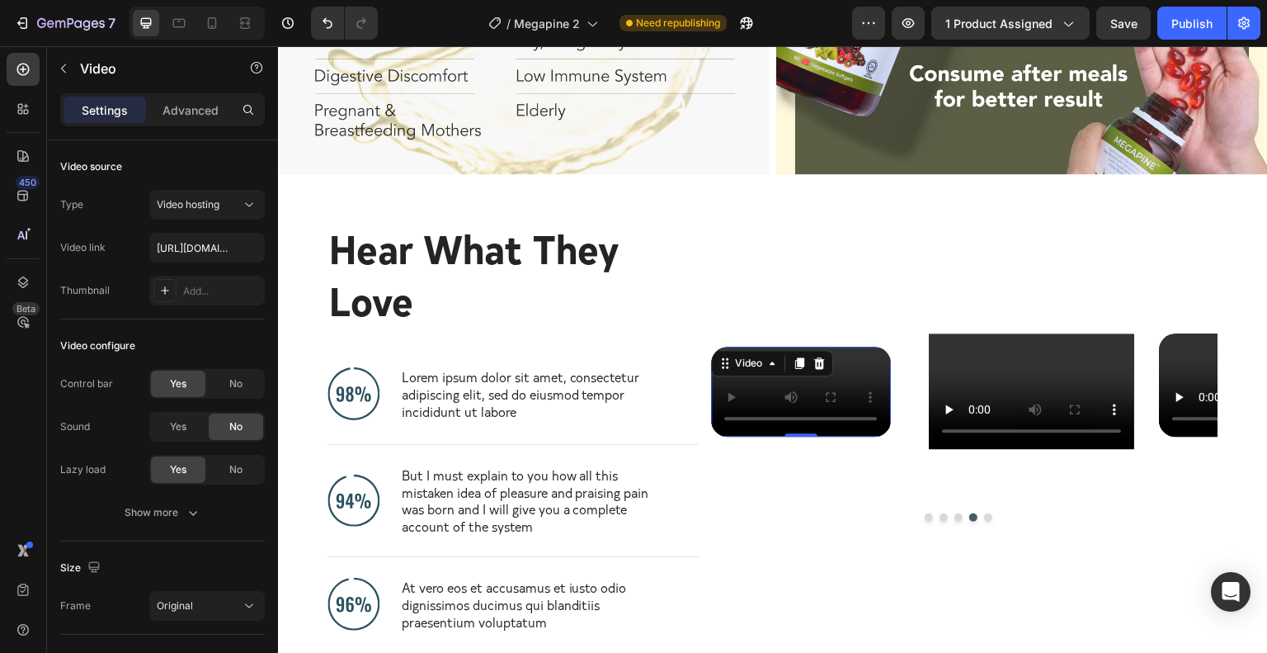
click at [747, 355] on video at bounding box center [801, 392] width 179 height 90
click at [215, 250] on input "text" at bounding box center [207, 248] width 116 height 30
type input "[URL][DOMAIN_NAME]"
click at [215, 328] on div "Video configure Control bar Yes No Sound Yes No Lazy load Yes No Show more" at bounding box center [162, 430] width 205 height 222
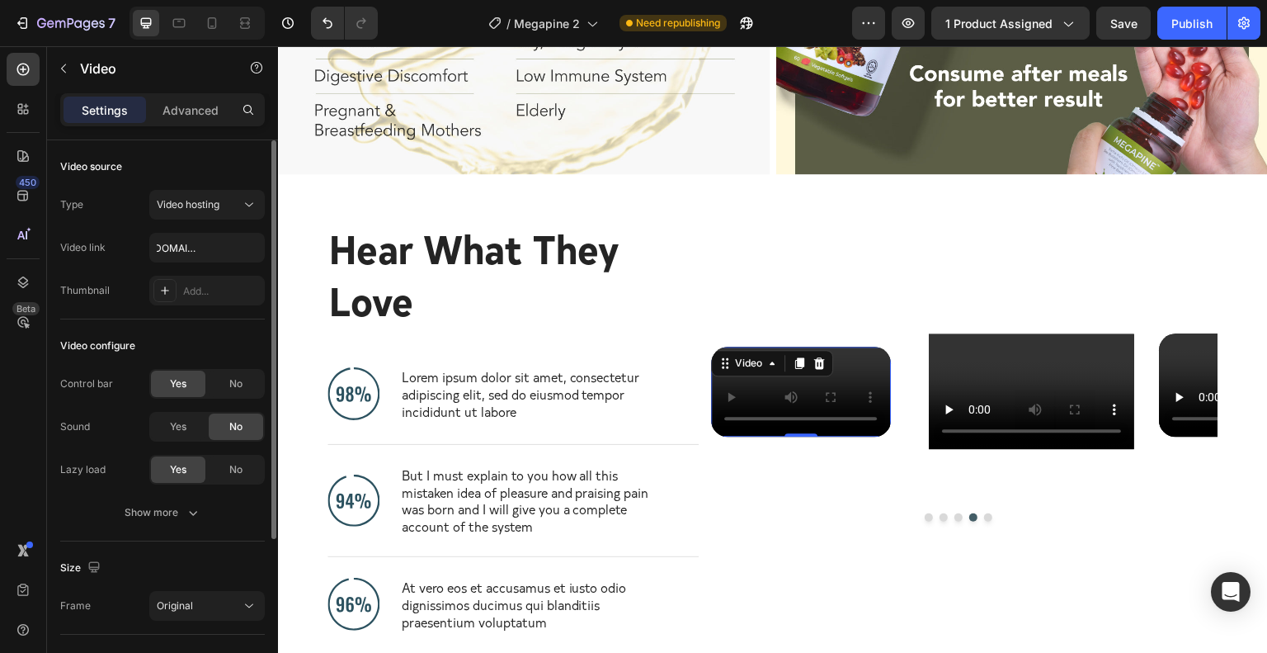
scroll to position [0, 0]
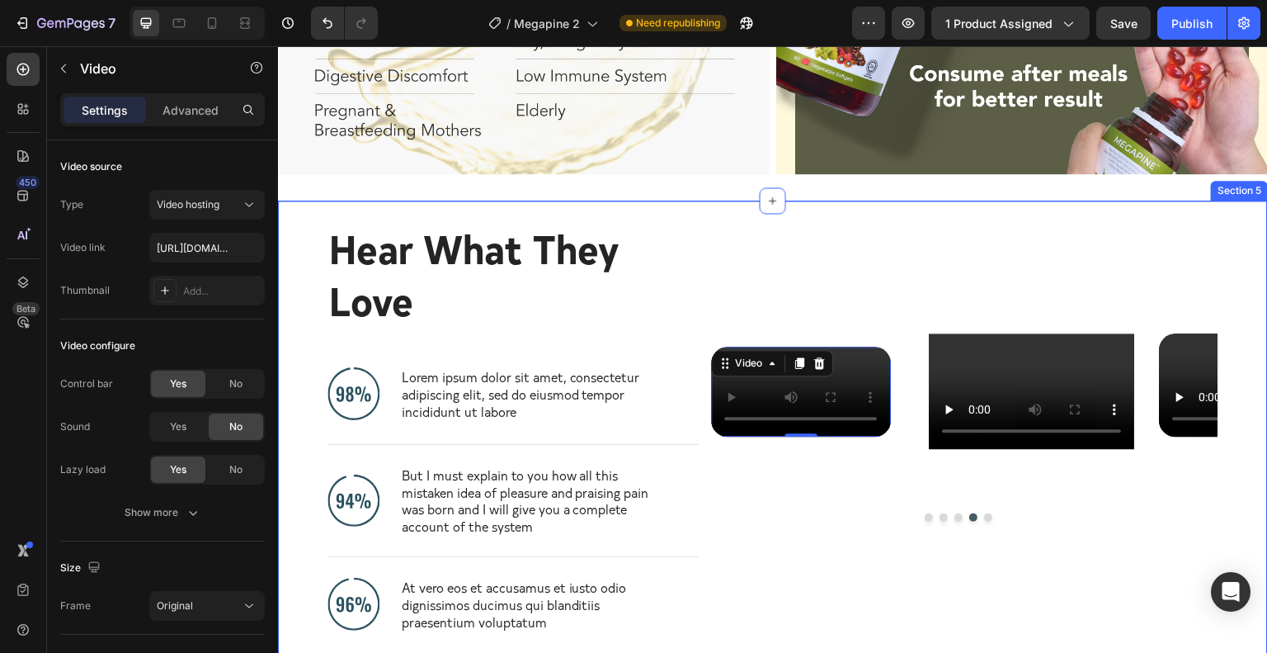
click at [1217, 617] on div "Hear What They Love Heading Image Lorem ipsum dolor sit amet, consectetur adipi…" at bounding box center [773, 440] width 990 height 480
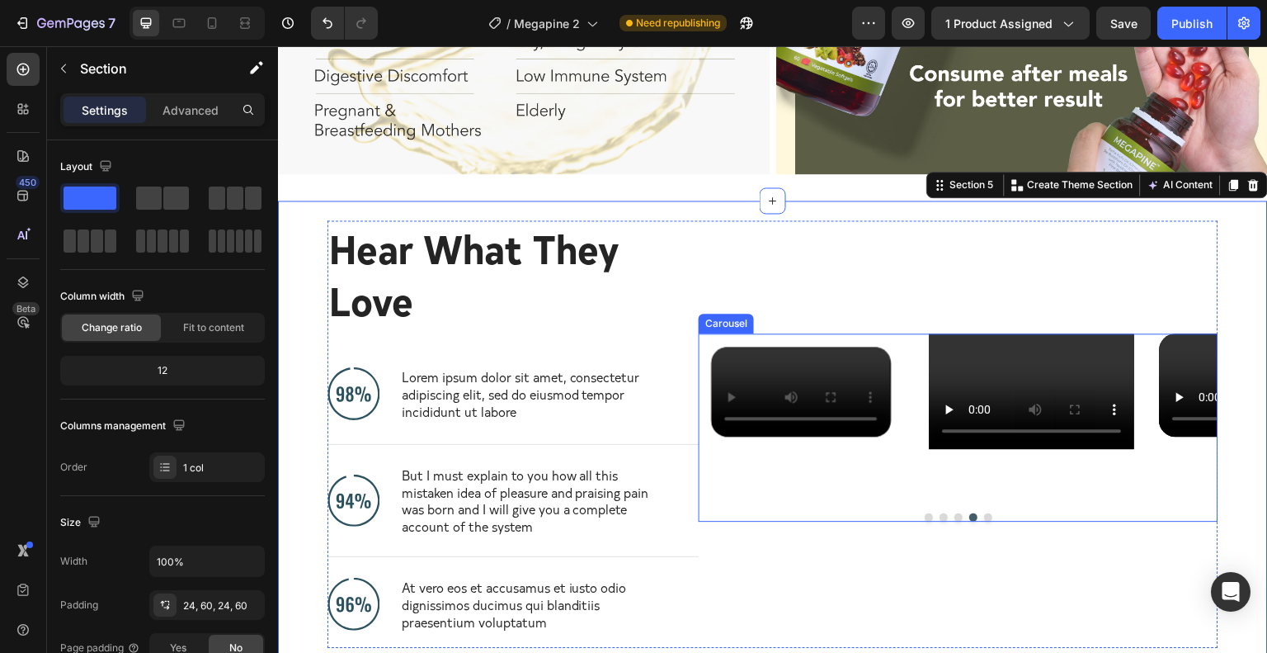
click at [984, 521] on button "Dot" at bounding box center [988, 517] width 8 height 8
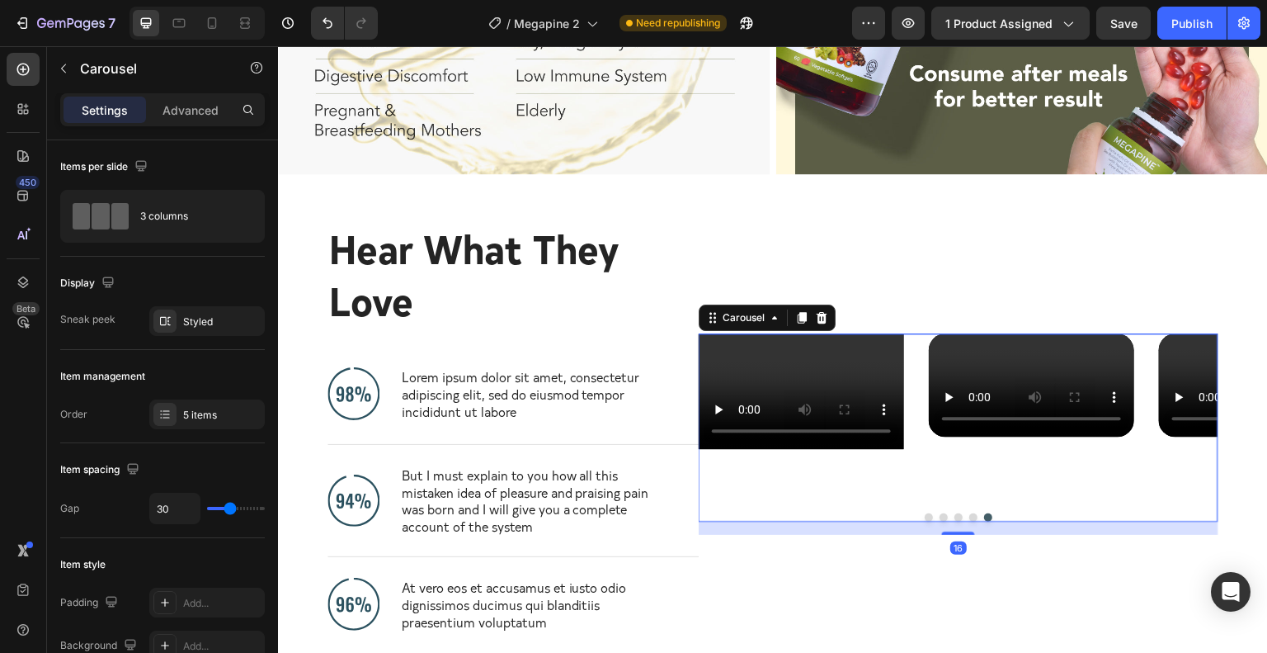
click at [984, 521] on button "Dot" at bounding box center [988, 517] width 8 height 8
click at [960, 535] on div "16" at bounding box center [959, 527] width 520 height 13
click at [969, 521] on button "Dot" at bounding box center [973, 517] width 8 height 8
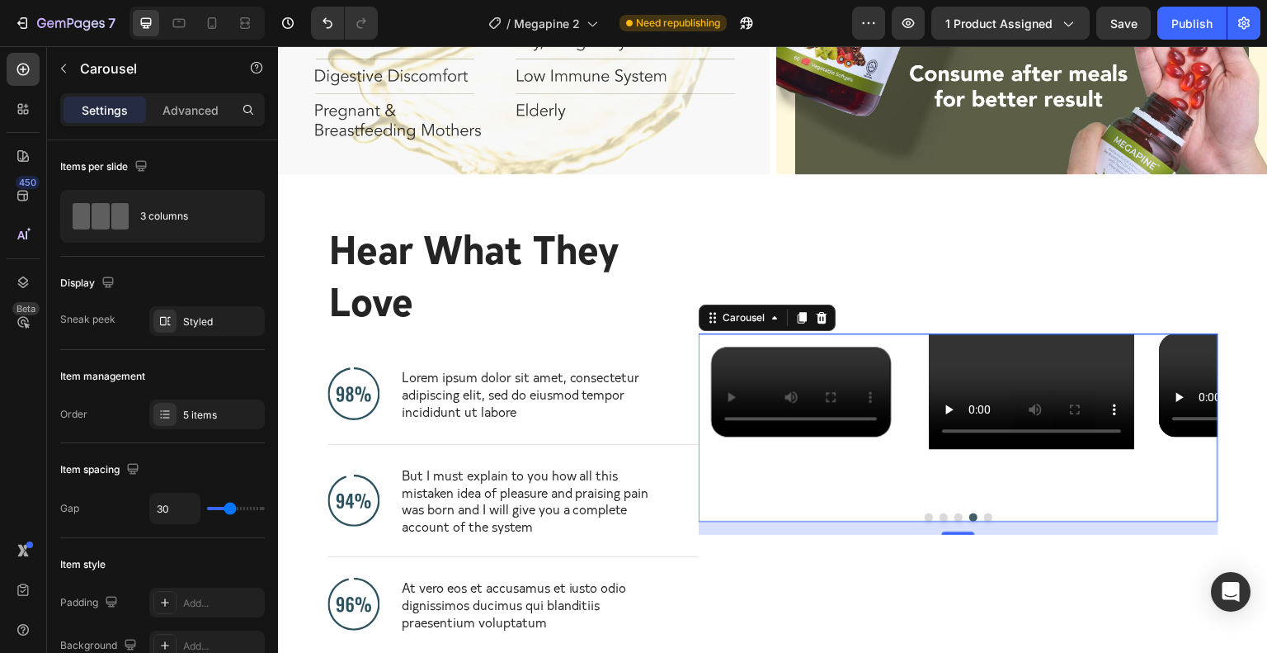
click at [955, 521] on button "Dot" at bounding box center [959, 517] width 8 height 8
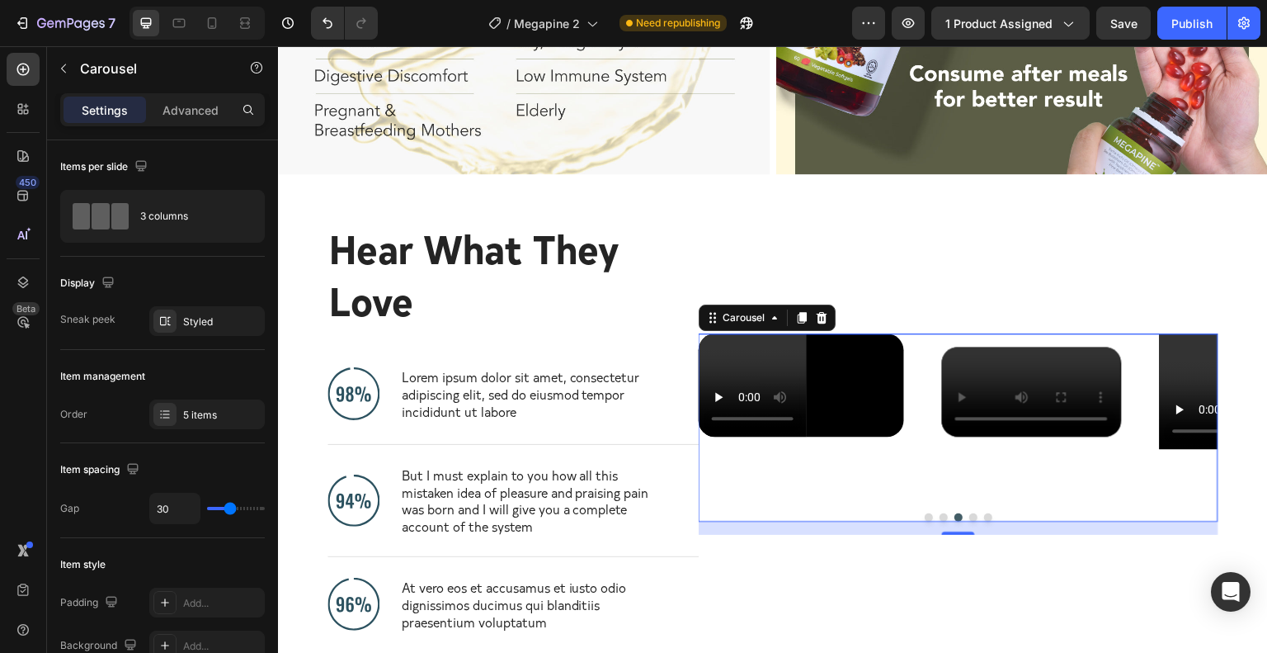
click at [940, 521] on button "Dot" at bounding box center [944, 517] width 8 height 8
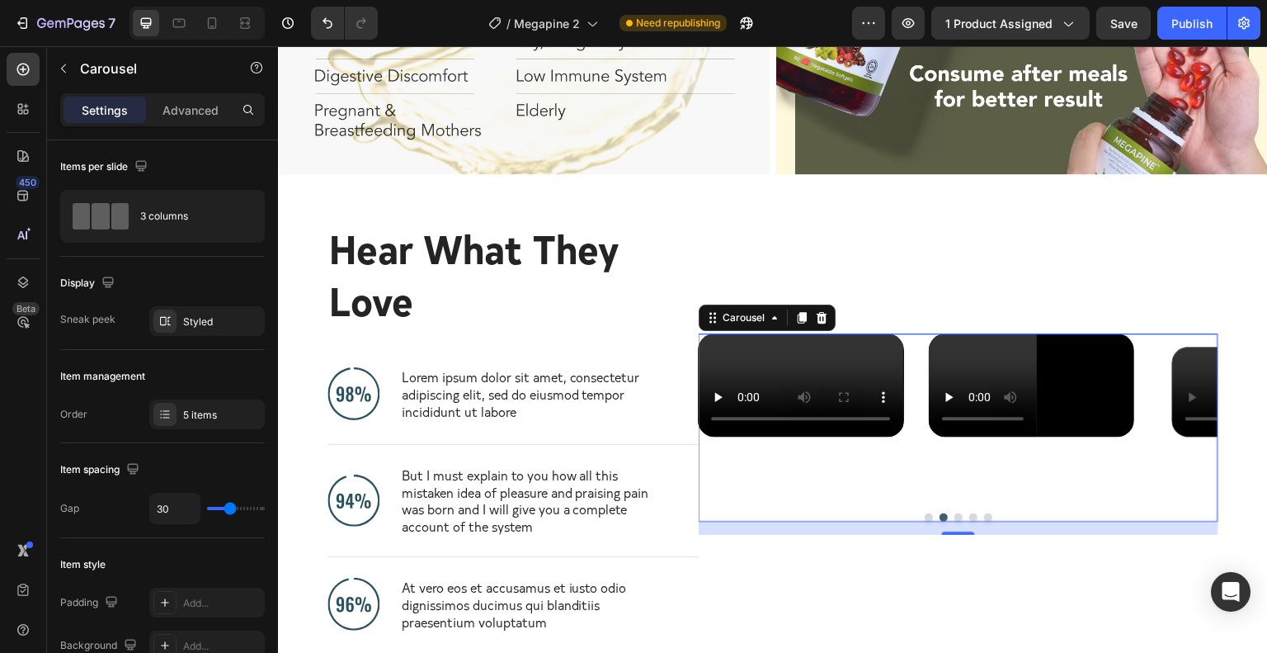
click at [955, 521] on button "Dot" at bounding box center [959, 517] width 8 height 8
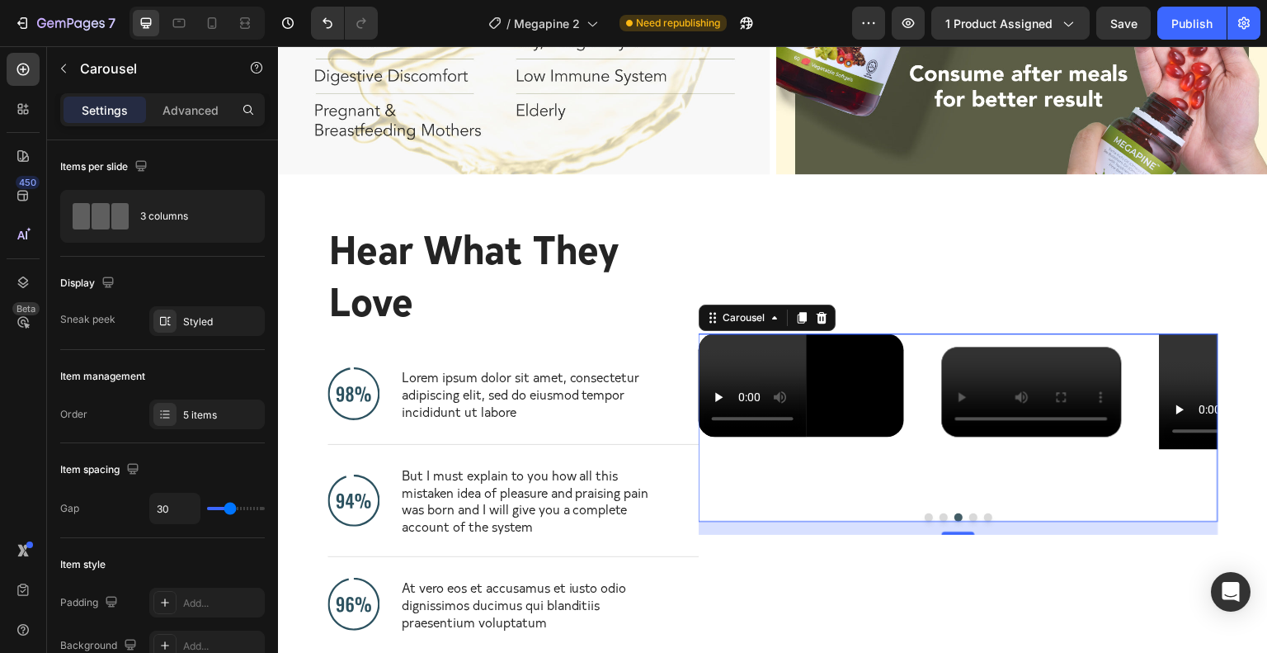
click at [969, 521] on button "Dot" at bounding box center [973, 517] width 8 height 8
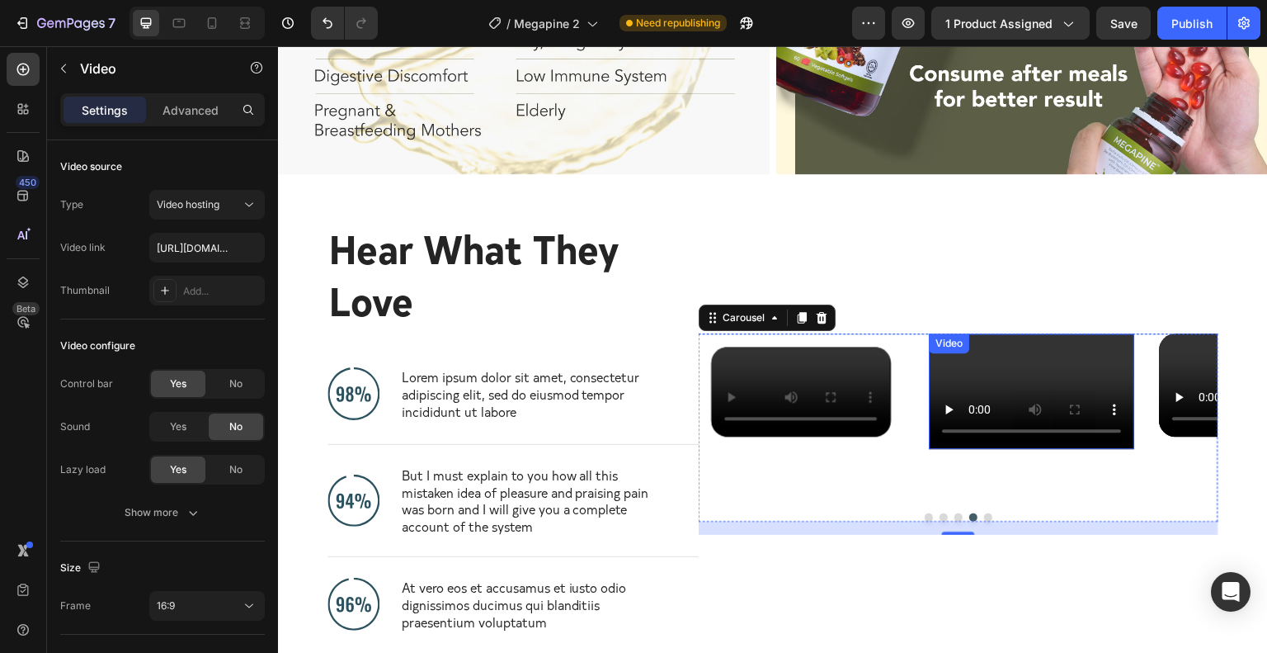
click at [976, 333] on video at bounding box center [1031, 391] width 205 height 116
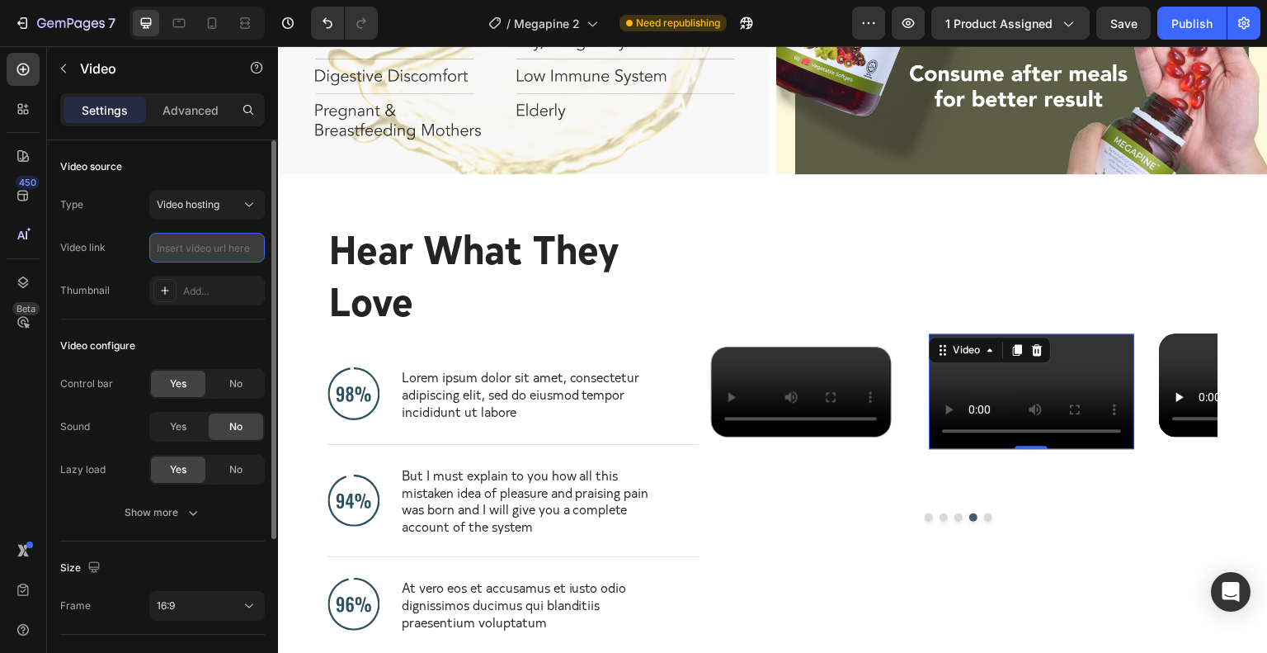
click at [206, 243] on input "text" at bounding box center [207, 248] width 116 height 30
paste input "[URL][DOMAIN_NAME]"
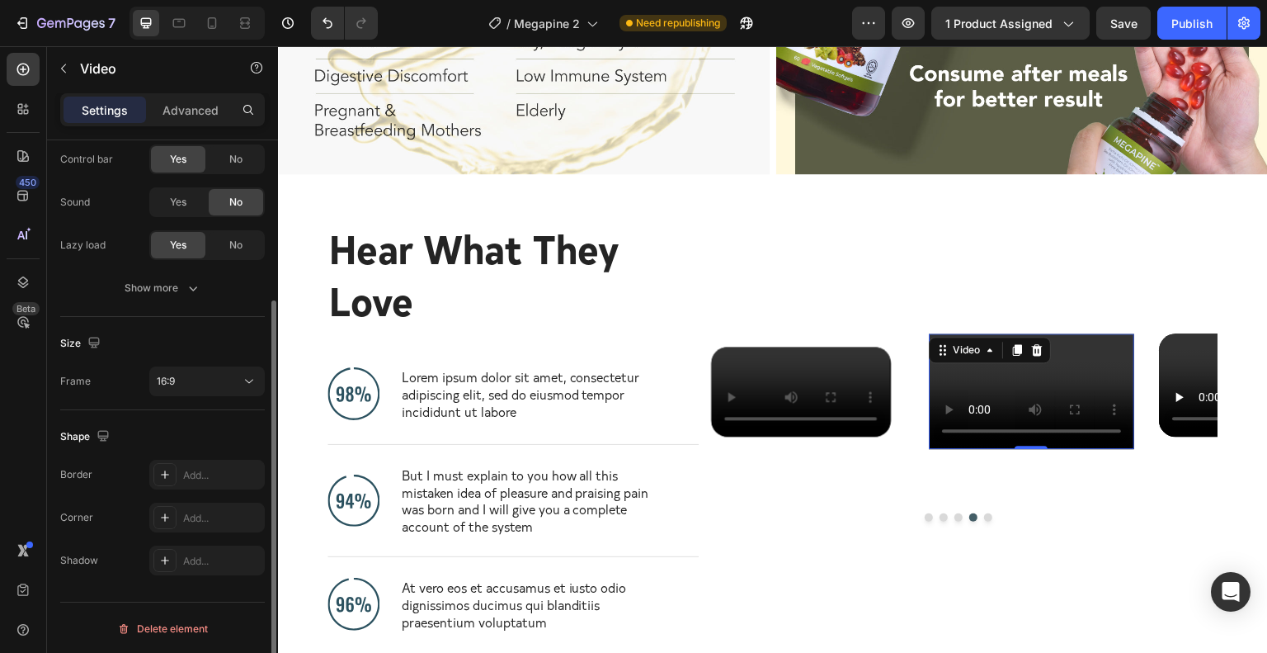
type input "[URL][DOMAIN_NAME]"
click at [186, 361] on div "Size Frame 16:9" at bounding box center [162, 363] width 205 height 93
click at [198, 384] on div "16:9" at bounding box center [199, 381] width 84 height 15
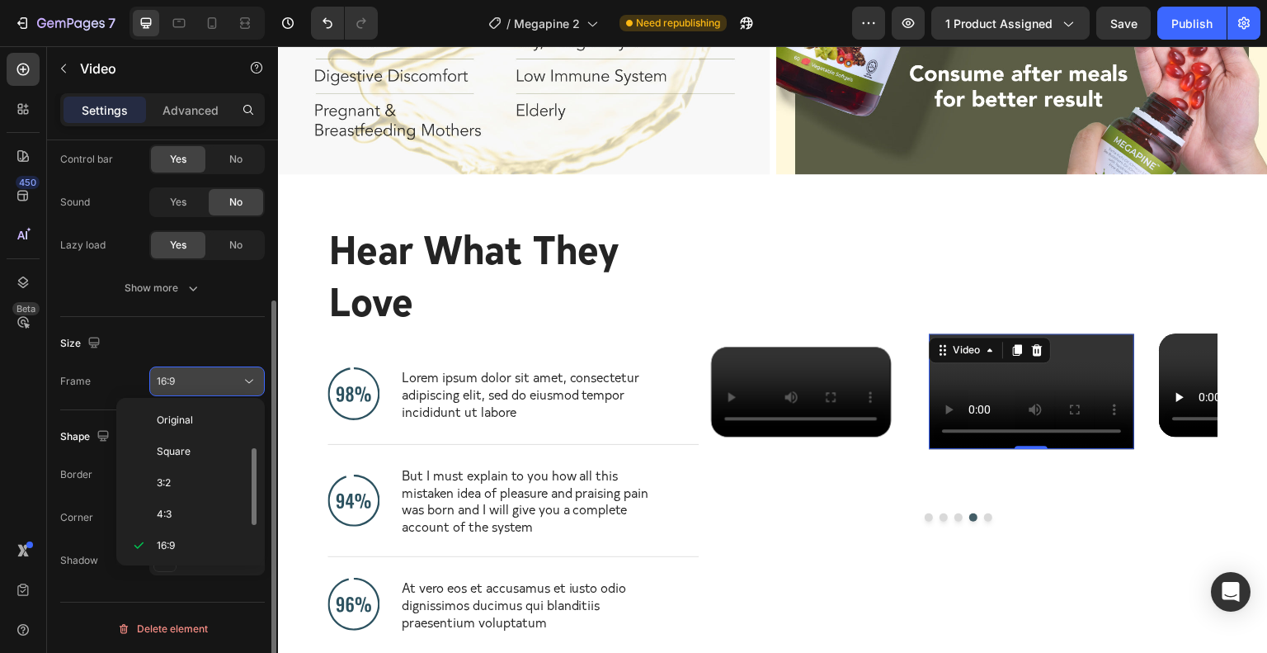
scroll to position [30, 0]
click at [212, 351] on div "Size" at bounding box center [162, 343] width 205 height 26
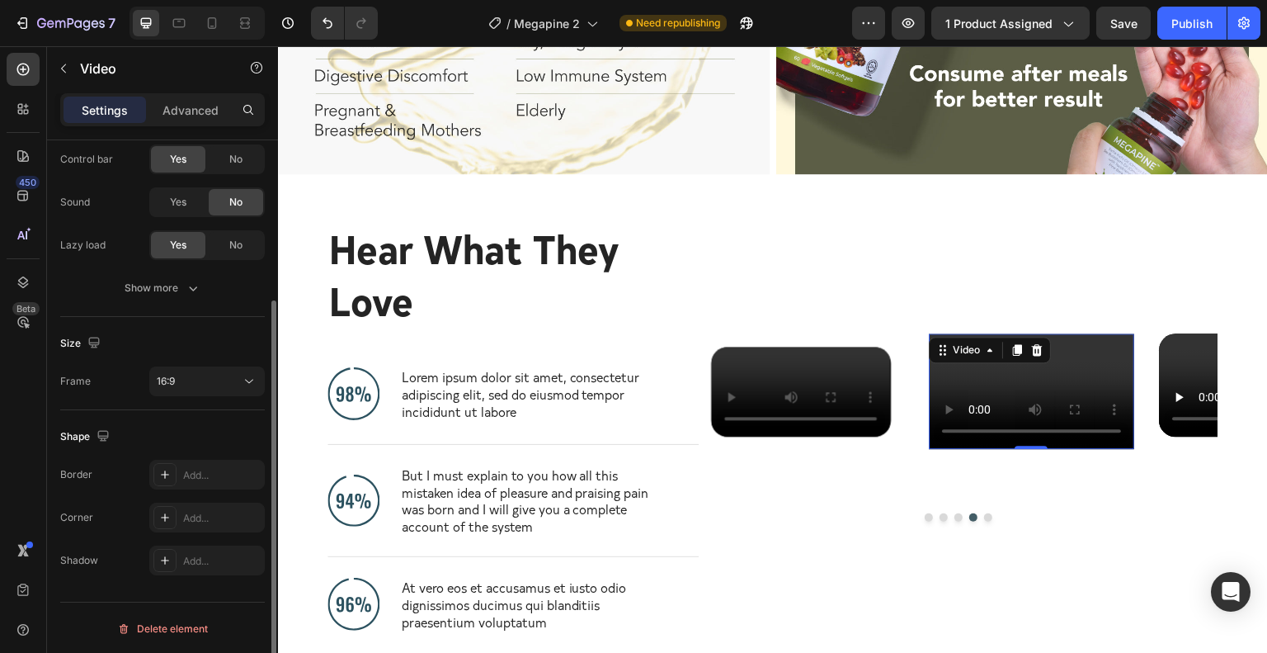
click at [213, 351] on div "Size" at bounding box center [162, 343] width 205 height 26
click at [198, 464] on div "Add..." at bounding box center [207, 475] width 116 height 30
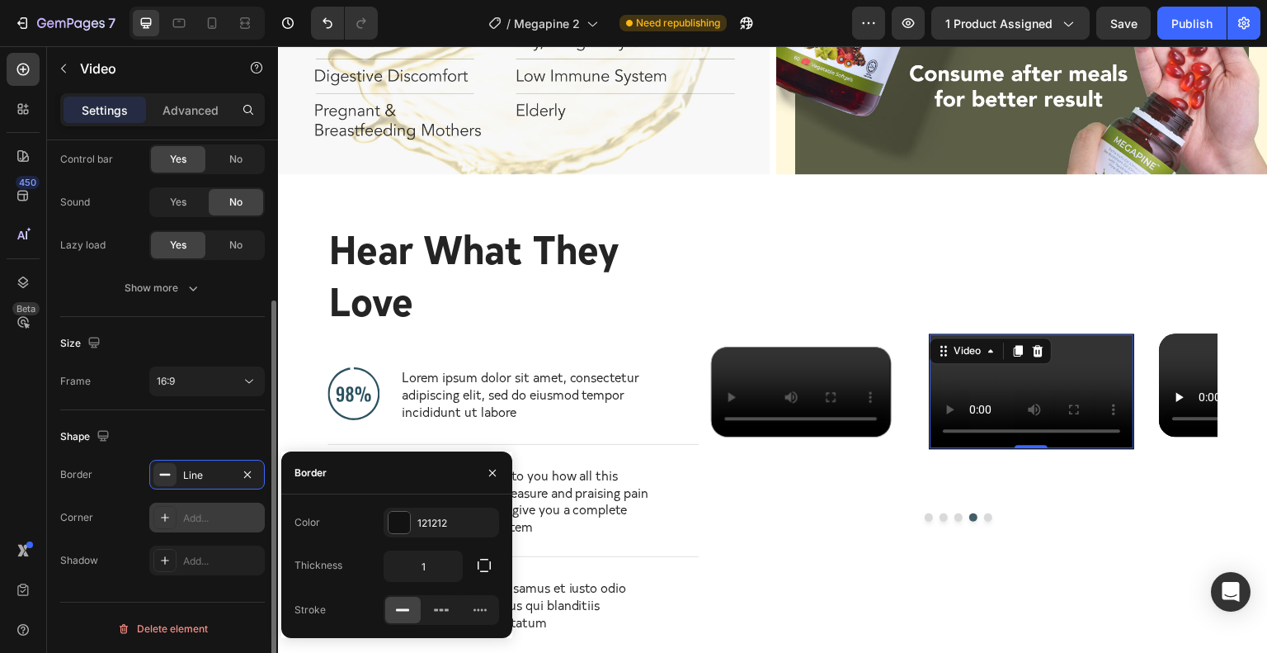
click at [199, 512] on div "Add..." at bounding box center [222, 518] width 78 height 15
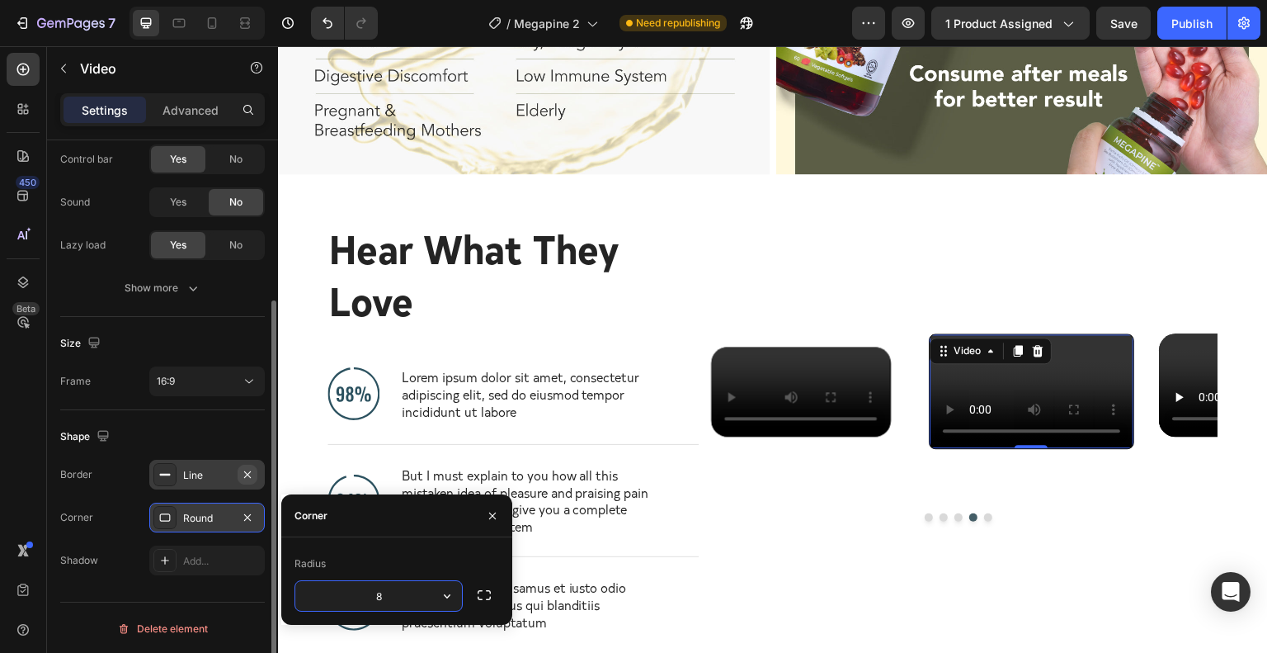
click at [252, 476] on icon "button" at bounding box center [247, 474] width 13 height 13
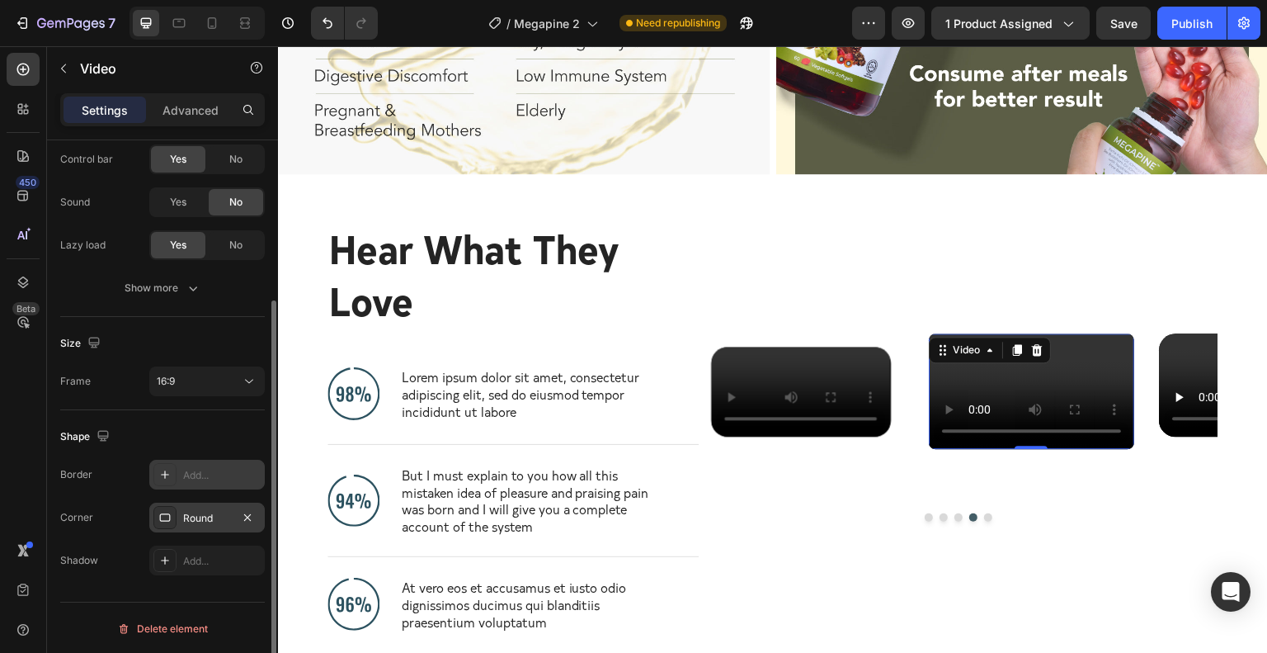
click at [210, 513] on div "Round" at bounding box center [207, 518] width 48 height 15
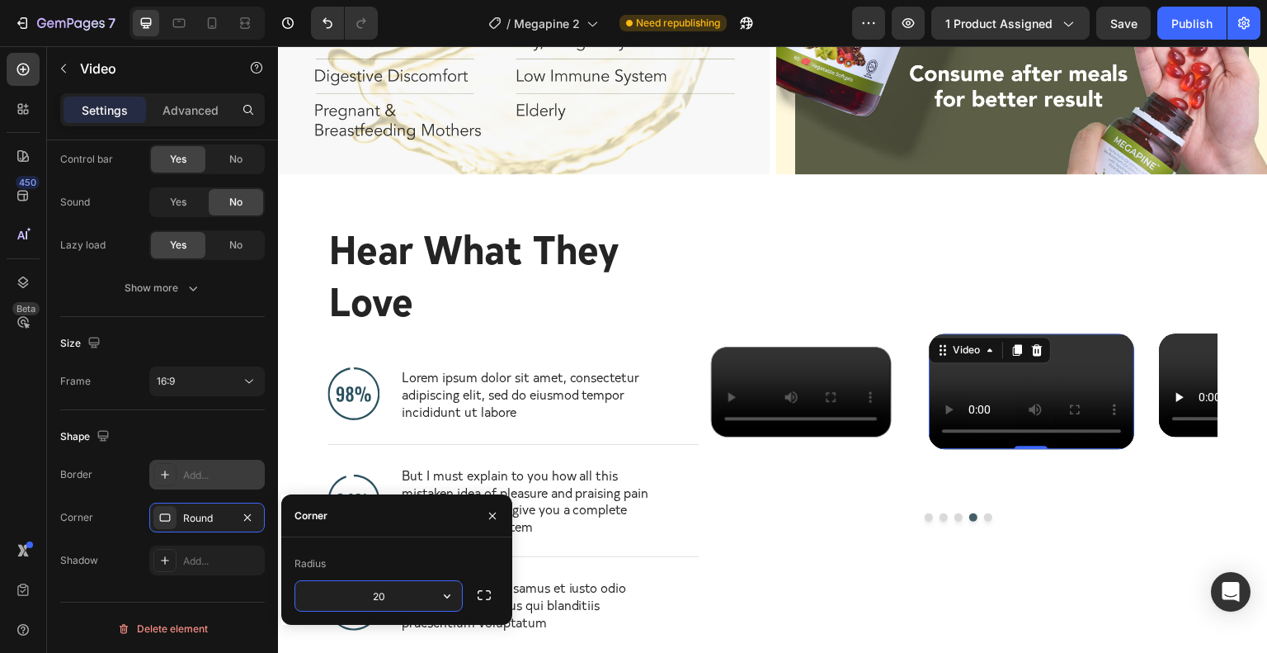
type input "20"
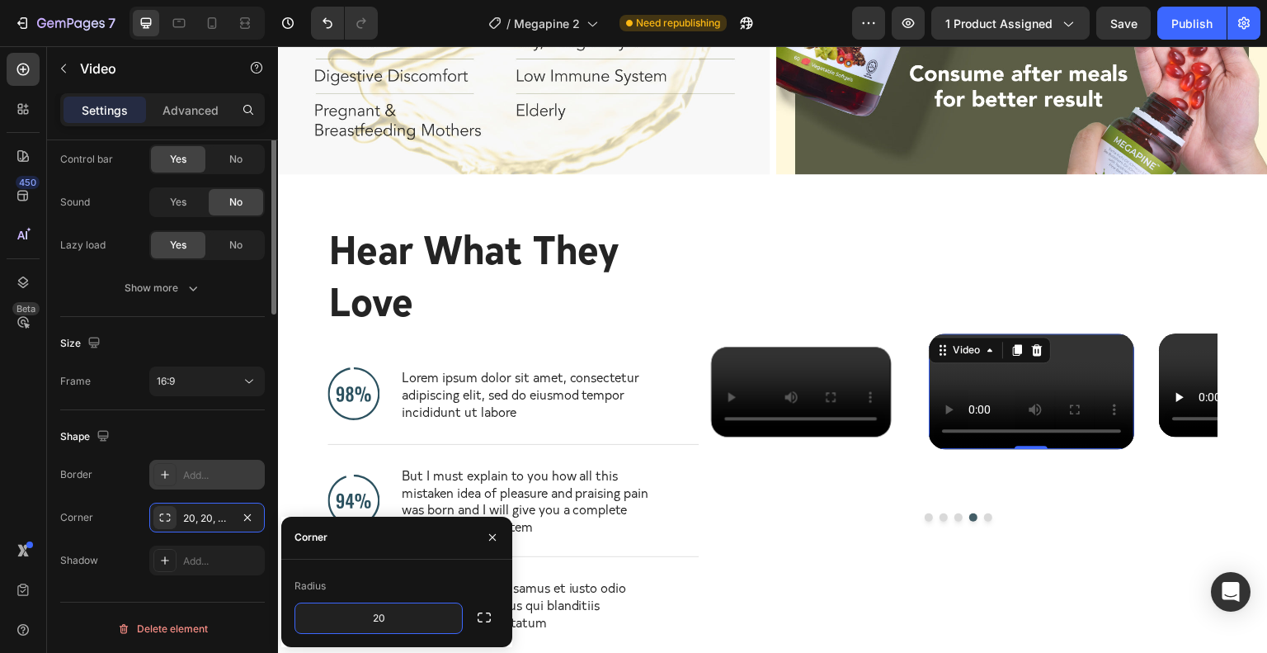
scroll to position [0, 0]
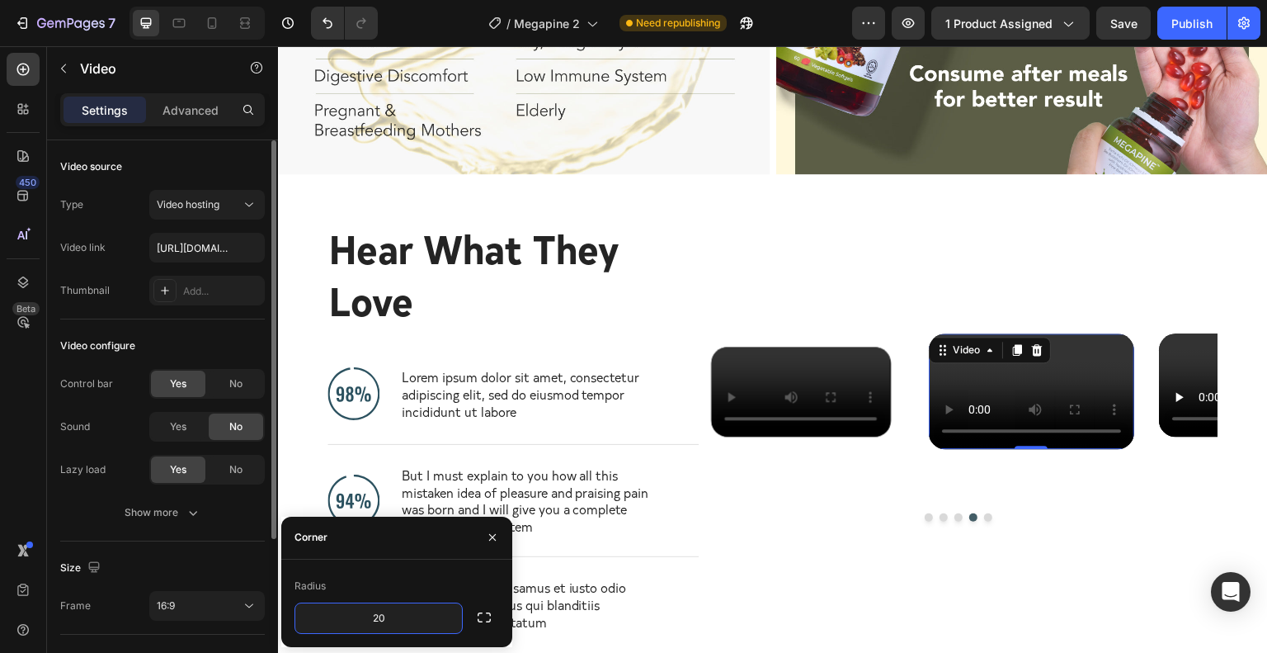
click at [207, 543] on div "Size Frame 16:9" at bounding box center [162, 587] width 205 height 93
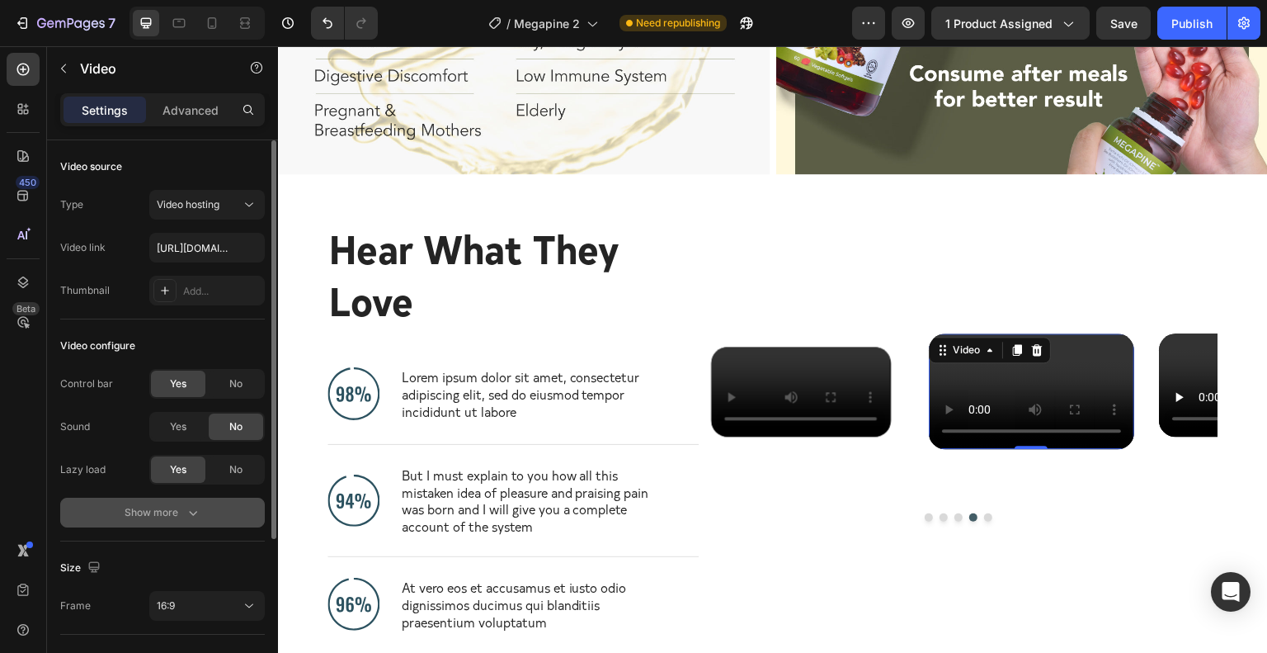
click at [190, 512] on icon "button" at bounding box center [193, 513] width 8 height 5
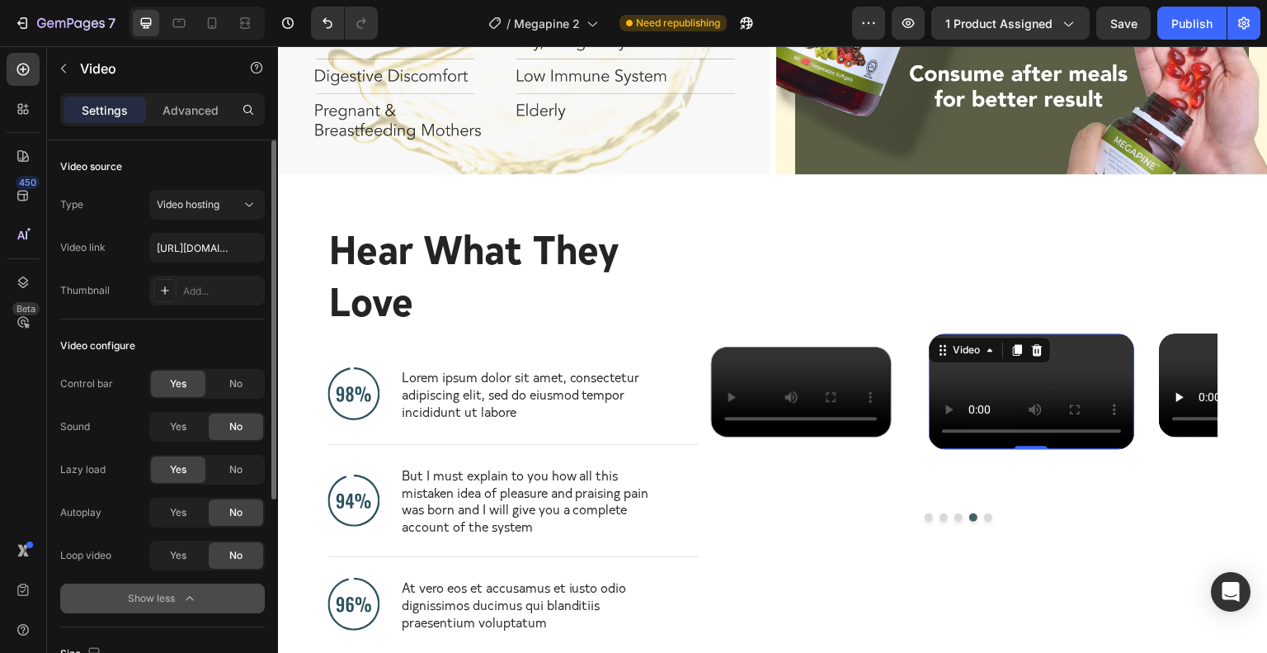
click at [235, 97] on div at bounding box center [250, 109] width 30 height 33
click at [220, 101] on div "Advanced" at bounding box center [190, 110] width 83 height 26
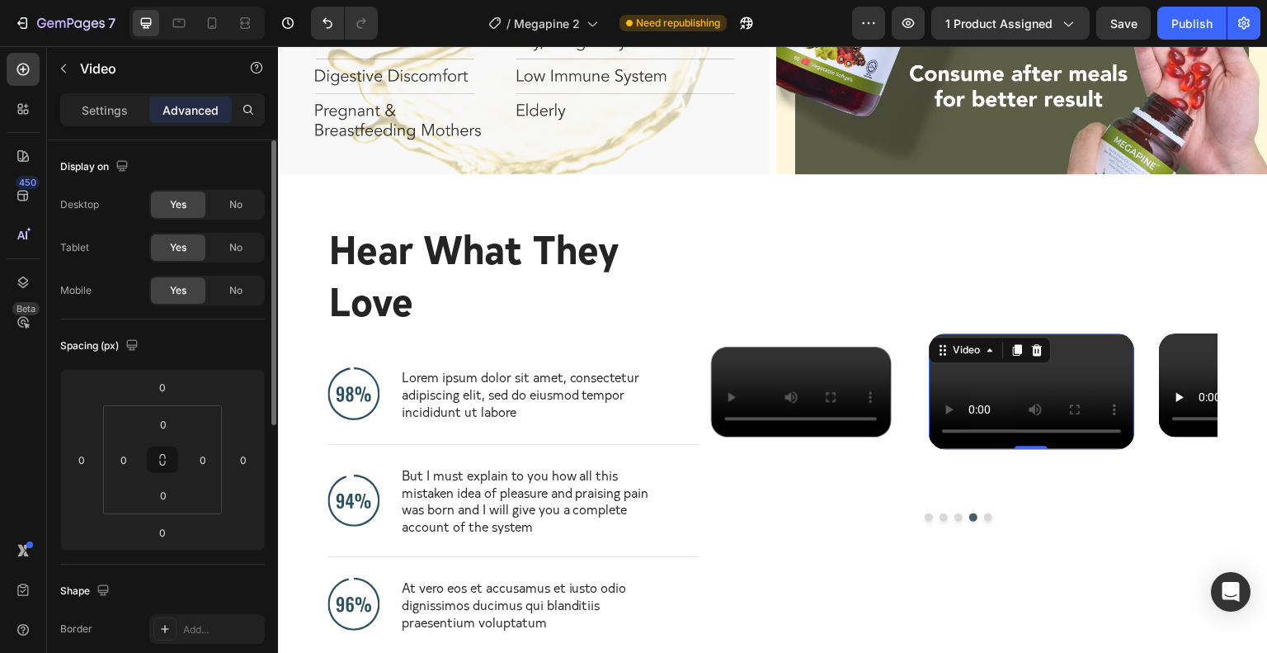
scroll to position [539, 0]
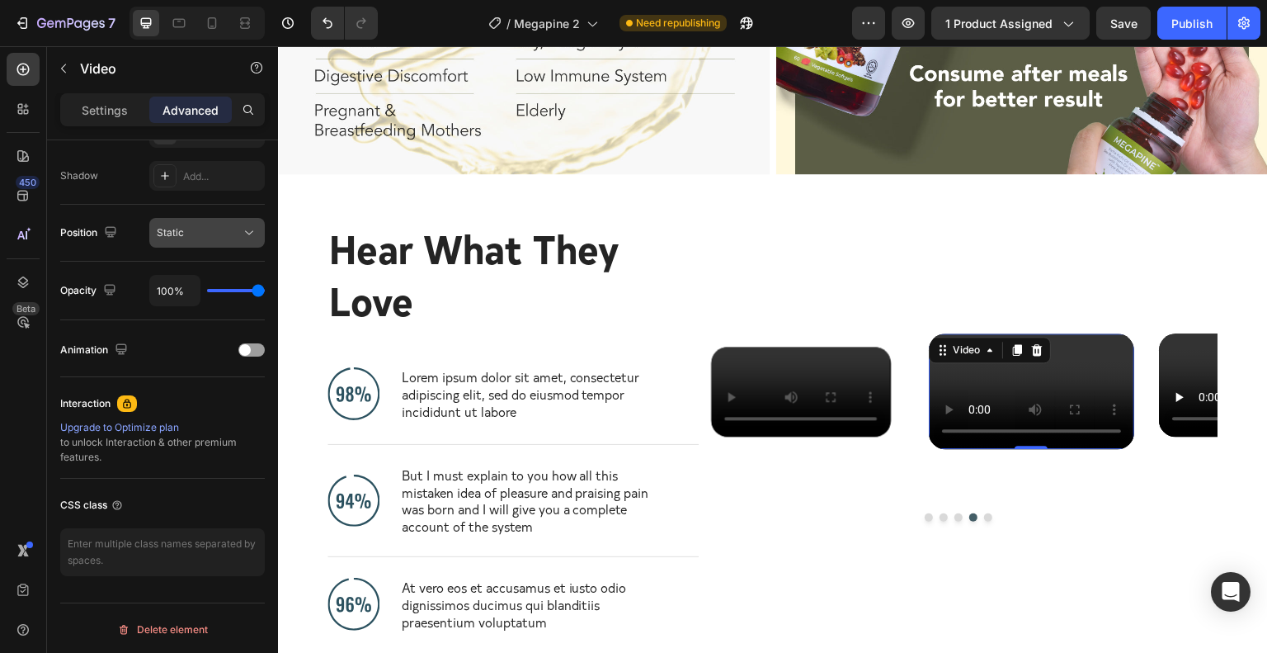
click at [192, 238] on div "Static" at bounding box center [199, 232] width 84 height 15
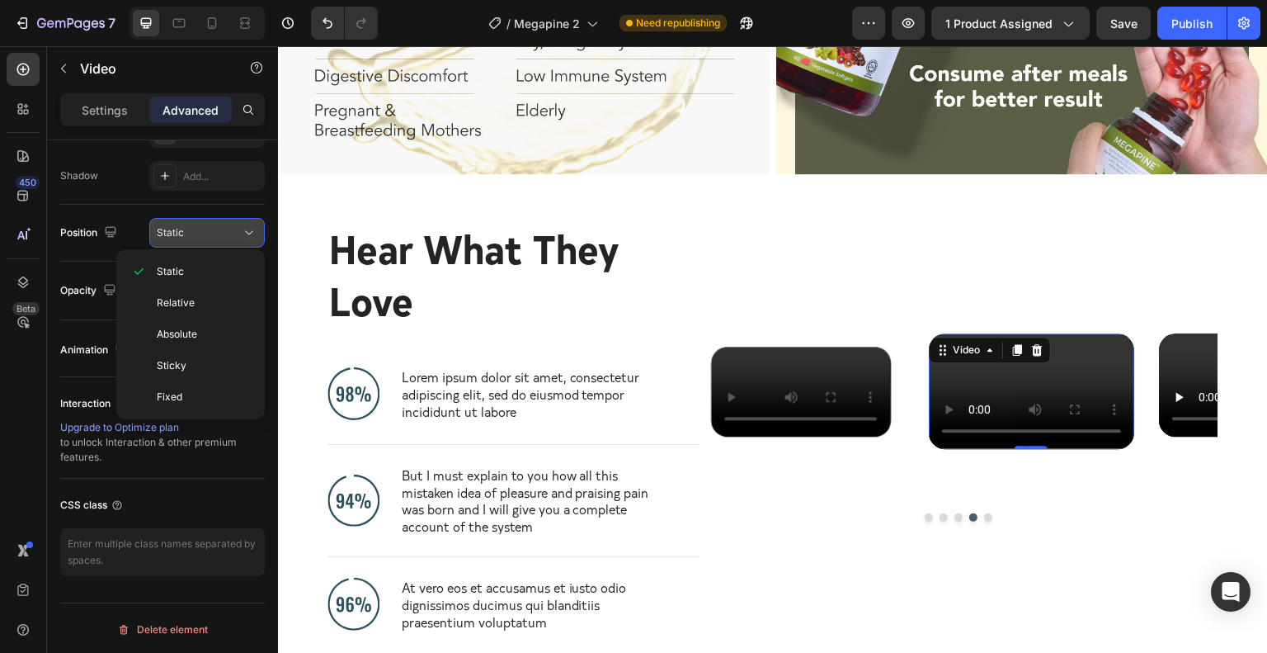
click at [192, 238] on div "Static" at bounding box center [199, 232] width 84 height 15
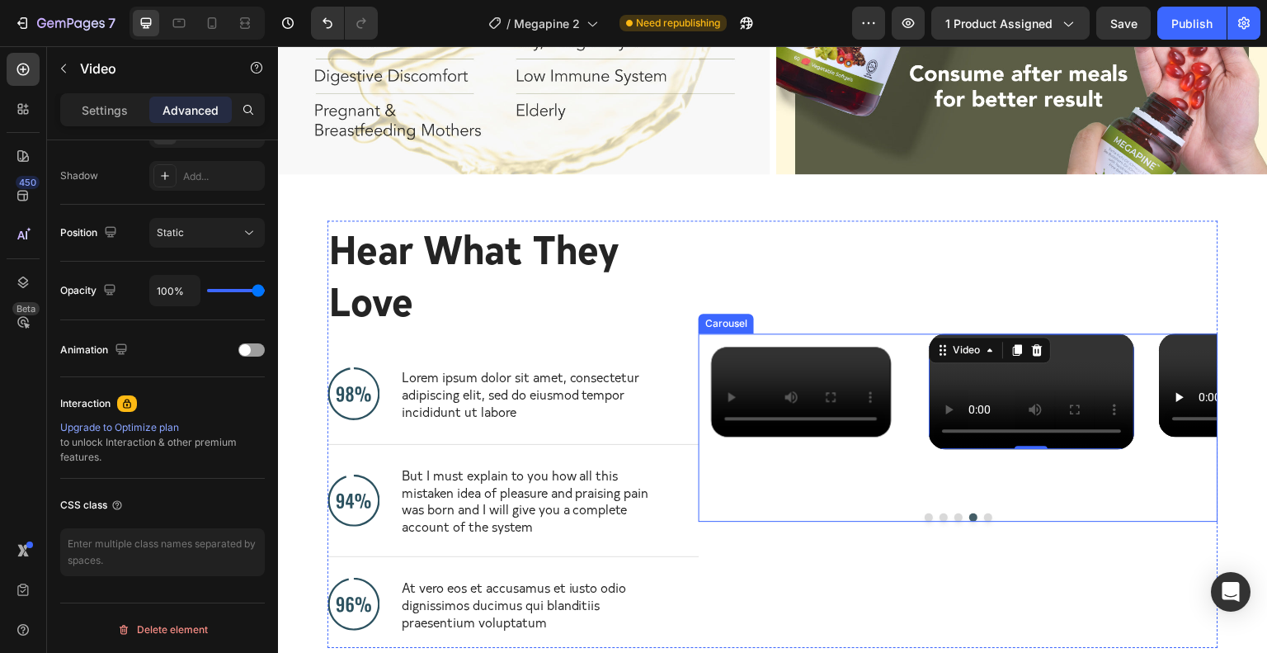
click at [1058, 461] on div "Video 0" at bounding box center [1031, 416] width 205 height 167
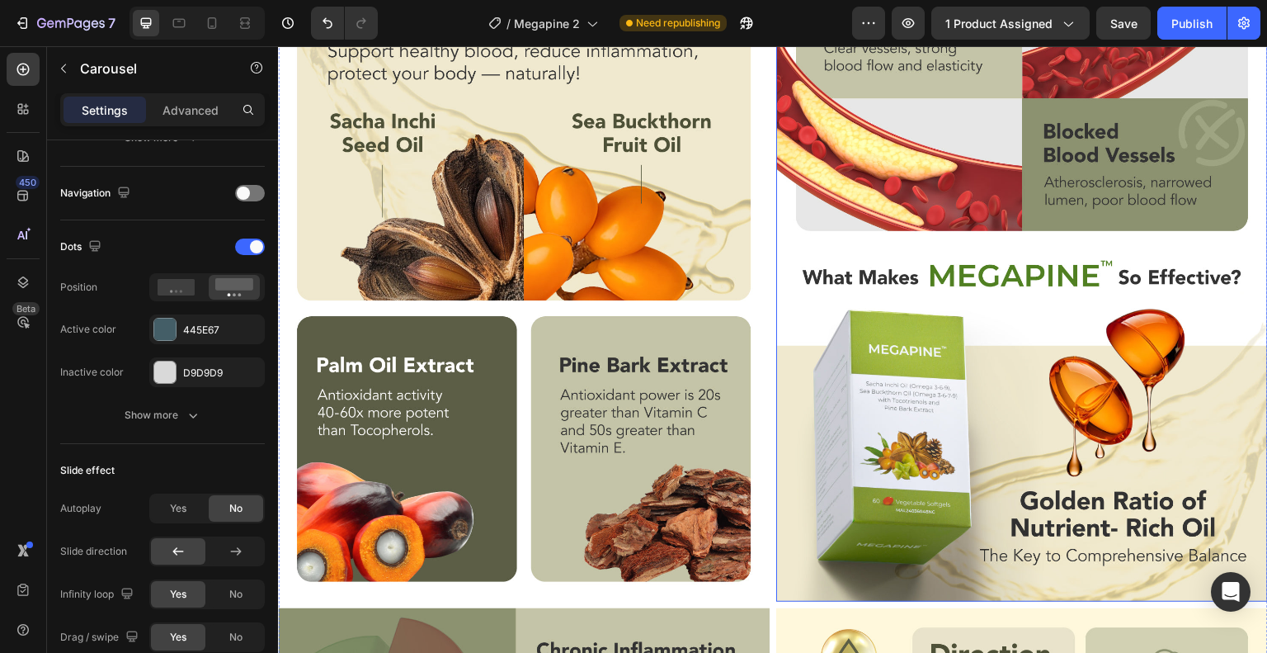
scroll to position [3237, 0]
